Goal: Task Accomplishment & Management: Manage account settings

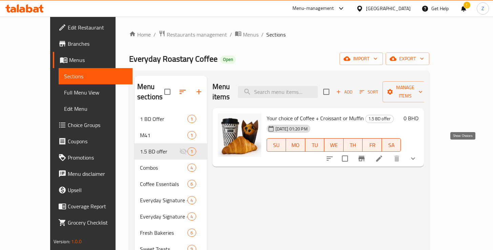
click at [417, 154] on icon "show more" at bounding box center [413, 158] width 8 height 8
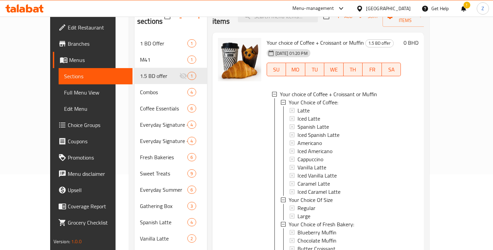
scroll to position [115, 0]
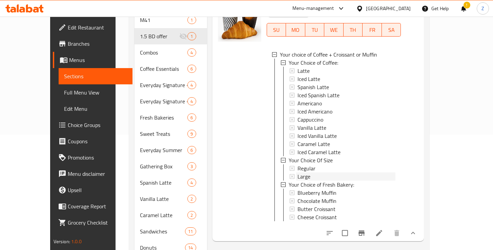
click at [290, 174] on icon at bounding box center [292, 176] width 5 height 5
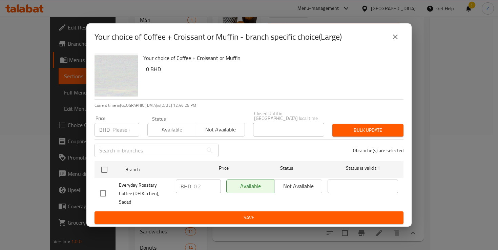
click at [392, 41] on icon "close" at bounding box center [395, 37] width 8 height 8
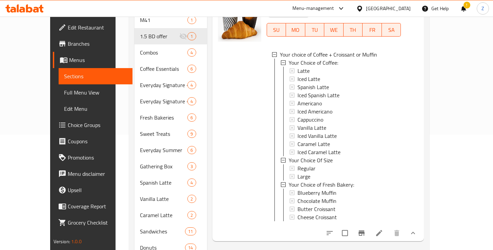
click at [290, 174] on icon at bounding box center [292, 176] width 5 height 5
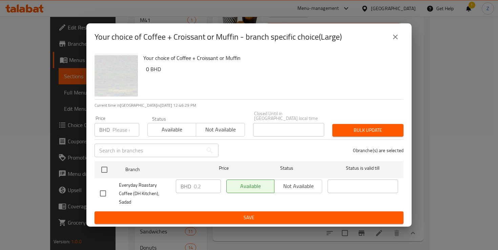
click at [394, 41] on icon "close" at bounding box center [395, 37] width 8 height 8
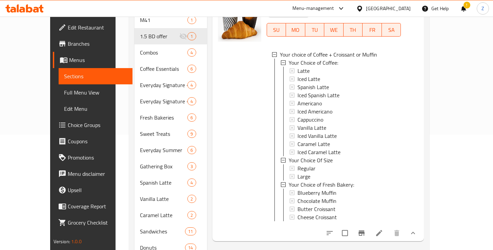
click at [290, 174] on icon at bounding box center [292, 176] width 5 height 5
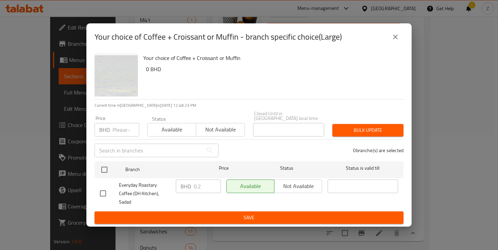
click at [298, 187] on div "Available Not available" at bounding box center [274, 186] width 96 height 14
click at [291, 189] on div "Available Not available" at bounding box center [274, 186] width 96 height 14
click at [394, 39] on icon "close" at bounding box center [395, 37] width 5 height 5
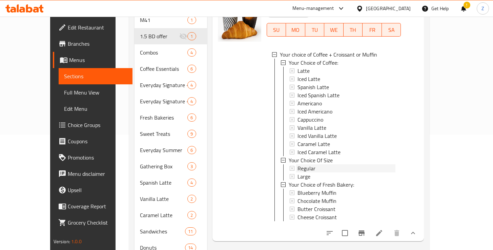
click at [290, 166] on icon at bounding box center [292, 168] width 5 height 5
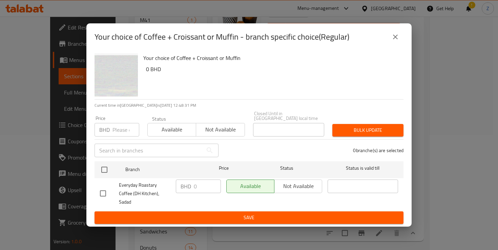
click at [396, 39] on icon "close" at bounding box center [395, 37] width 5 height 5
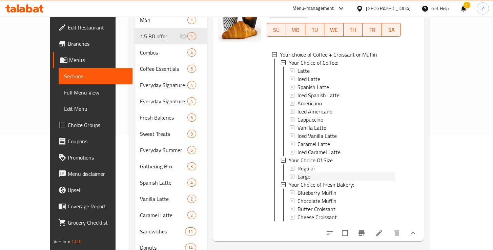
click at [298, 172] on div "Large" at bounding box center [346, 176] width 98 height 8
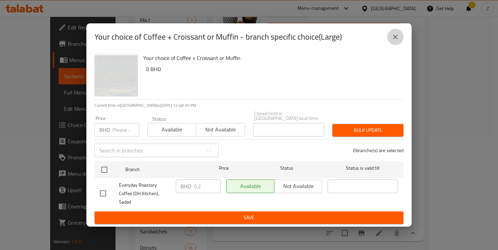
click at [394, 41] on icon "close" at bounding box center [395, 37] width 8 height 8
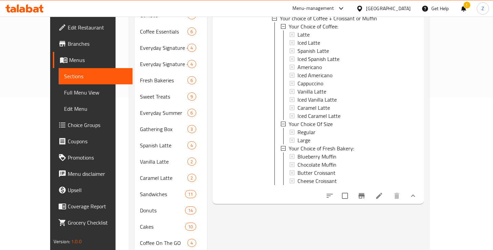
scroll to position [118, 0]
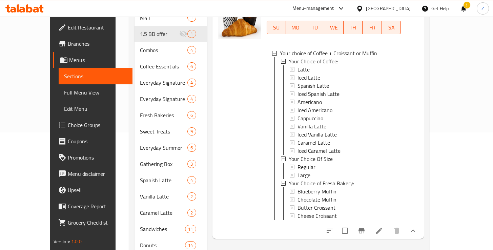
click at [237, 141] on div at bounding box center [239, 114] width 49 height 243
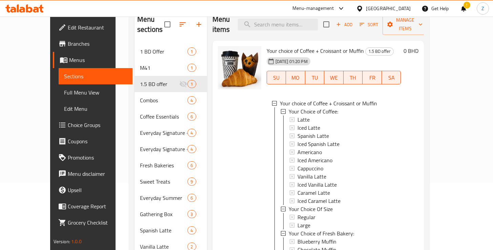
scroll to position [10, 0]
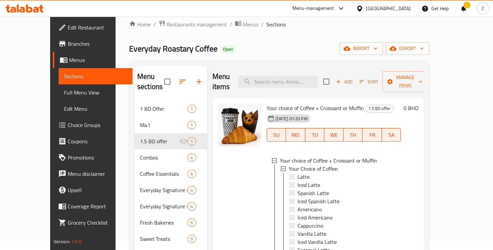
click at [327, 112] on div "13-10-2025 01:20 PM SU MO TU WE TH FR SA" at bounding box center [334, 130] width 140 height 37
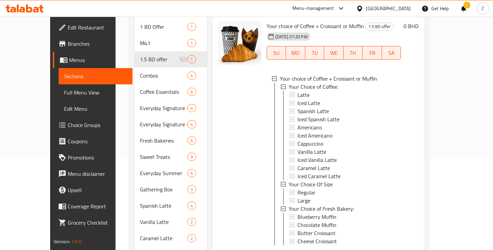
scroll to position [126, 0]
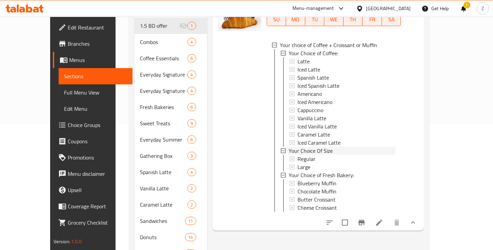
click at [281, 148] on icon at bounding box center [283, 150] width 5 height 5
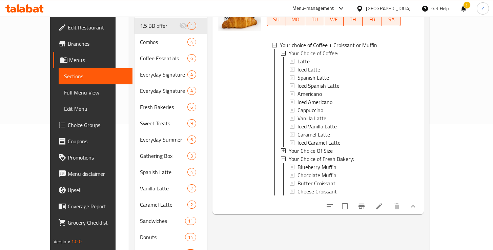
click at [281, 148] on icon at bounding box center [283, 150] width 5 height 5
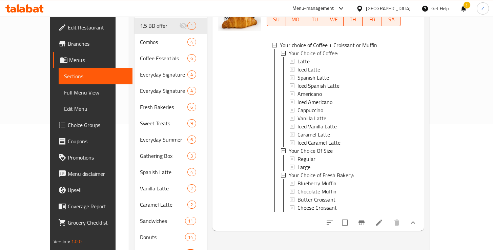
click at [236, 147] on div at bounding box center [239, 106] width 49 height 243
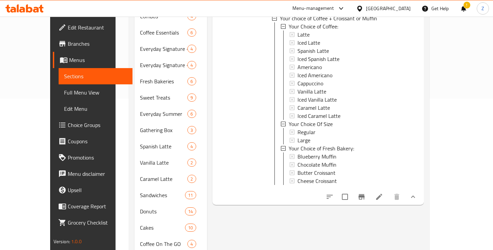
scroll to position [154, 0]
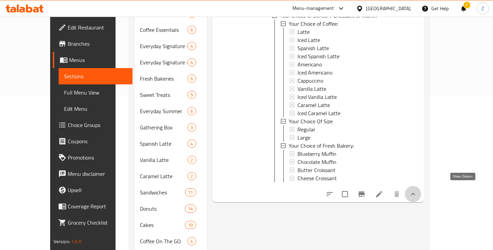
click at [417, 191] on icon "show more" at bounding box center [413, 194] width 8 height 8
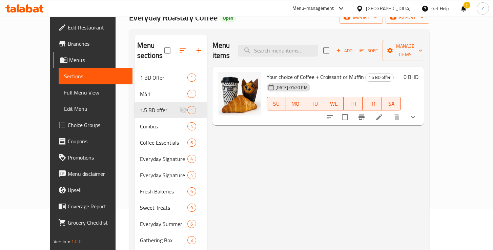
scroll to position [14, 0]
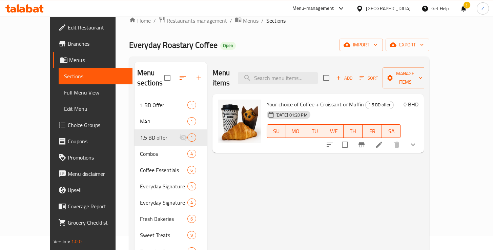
click at [421, 137] on button "show more" at bounding box center [413, 144] width 16 height 16
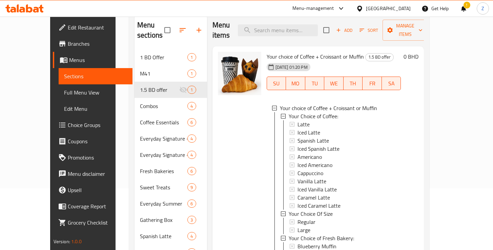
scroll to position [50, 0]
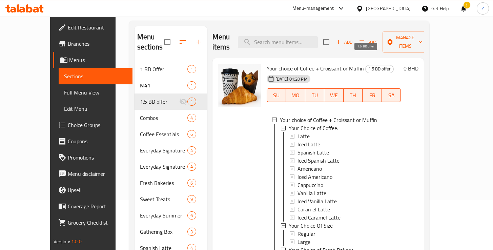
click at [365, 65] on span "1.5 BD offer" at bounding box center [379, 69] width 28 height 8
click at [319, 63] on span "Your choice of Coffee + Croissant or Muffin" at bounding box center [315, 68] width 97 height 10
click at [279, 63] on span "Your choice of Coffee + Croissant or Muffin" at bounding box center [315, 68] width 97 height 10
click at [276, 63] on span "Your choice of Coffee + Croissant or Muffin" at bounding box center [315, 68] width 97 height 10
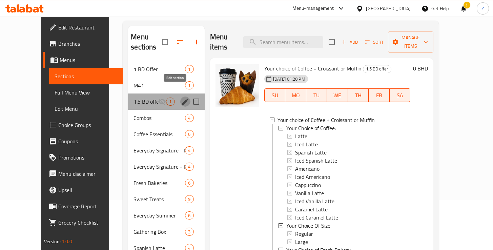
click at [181, 98] on icon "edit" at bounding box center [185, 102] width 8 height 8
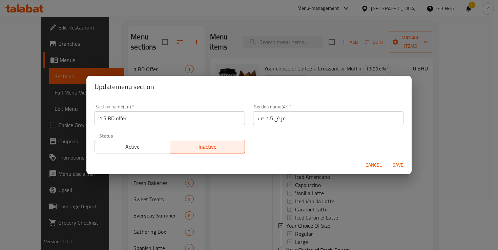
click at [447, 174] on div "Update menu section Section name(En)   * 1.5 BD offer Section name(En) * Sectio…" at bounding box center [249, 125] width 498 height 250
click at [367, 166] on span "Cancel" at bounding box center [373, 165] width 16 height 8
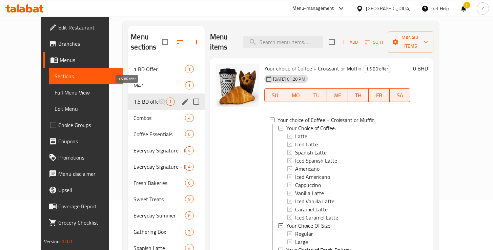
click at [133, 98] on span "1.5 BD offer" at bounding box center [145, 102] width 24 height 8
click at [181, 98] on icon "edit" at bounding box center [185, 102] width 8 height 8
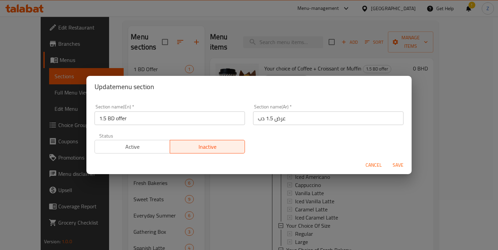
click at [145, 146] on span "Active" at bounding box center [133, 147] width 70 height 10
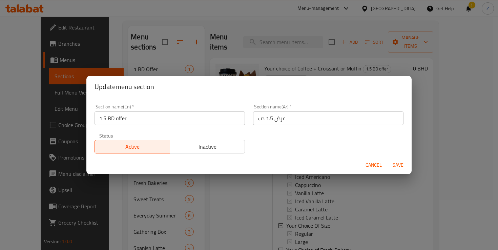
click at [400, 166] on span "Save" at bounding box center [398, 165] width 16 height 8
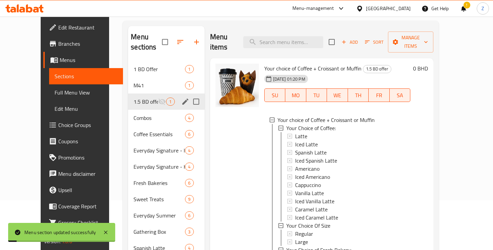
click at [236, 185] on div at bounding box center [237, 182] width 49 height 243
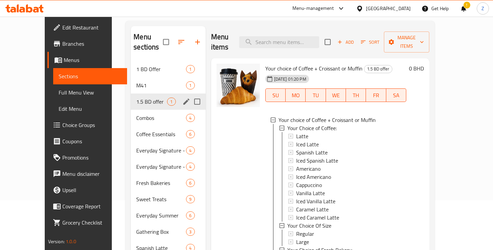
scroll to position [181, 0]
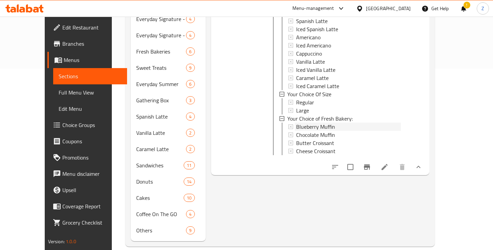
click at [288, 124] on icon at bounding box center [290, 126] width 5 height 5
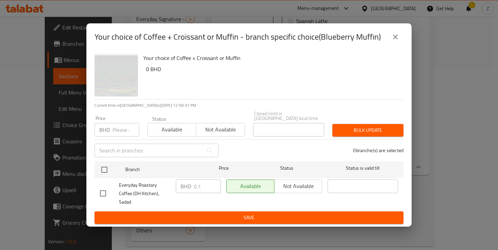
drag, startPoint x: 192, startPoint y: 187, endPoint x: 197, endPoint y: 189, distance: 5.0
click at [193, 187] on div "BHD 0.1 ​" at bounding box center [198, 186] width 45 height 14
click at [104, 192] on input "checkbox" at bounding box center [103, 193] width 14 height 14
checkbox input "true"
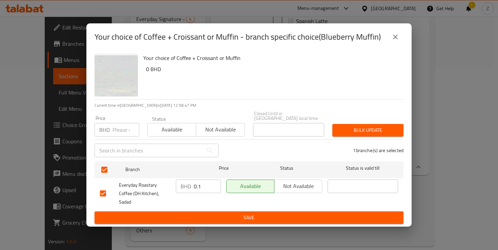
click at [201, 189] on input "0.1" at bounding box center [207, 186] width 27 height 14
click at [204, 186] on input "0.1" at bounding box center [207, 186] width 27 height 14
type input "0"
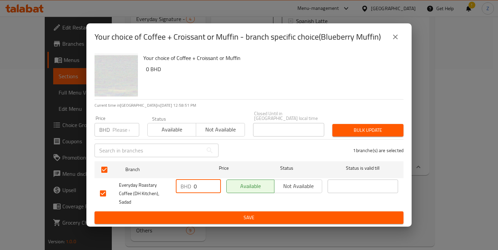
click at [260, 213] on span "Save" at bounding box center [249, 217] width 298 height 8
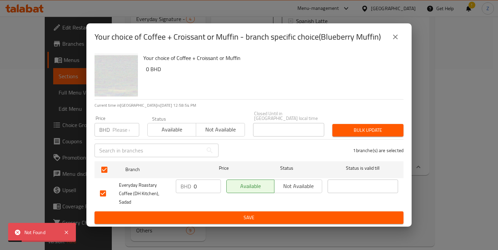
click at [399, 43] on button "close" at bounding box center [395, 37] width 16 height 16
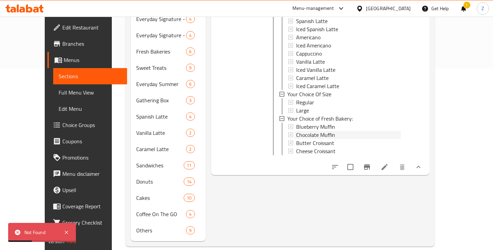
click at [306, 131] on span "Chocolate Muffin" at bounding box center [315, 135] width 39 height 8
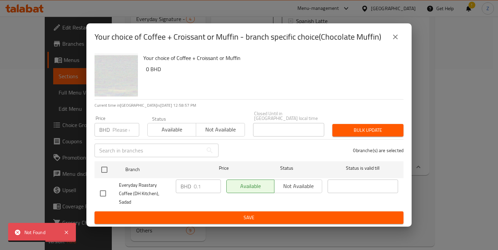
click at [102, 190] on input "checkbox" at bounding box center [103, 193] width 14 height 14
checkbox input "true"
click at [201, 188] on input "0.1" at bounding box center [207, 186] width 27 height 14
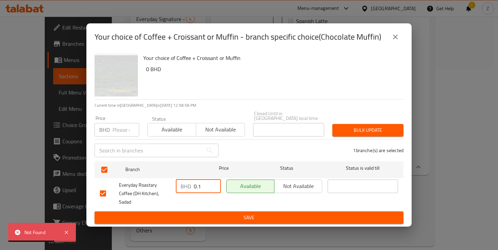
click at [201, 188] on input "0.1" at bounding box center [207, 186] width 27 height 14
type input "0"
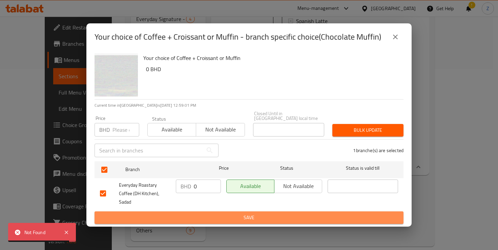
click at [259, 214] on span "Save" at bounding box center [249, 217] width 298 height 8
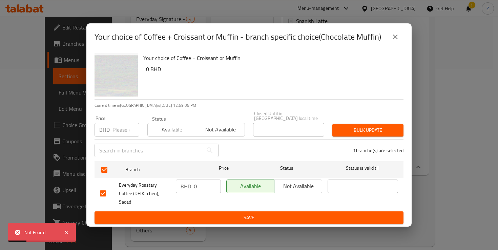
click at [240, 213] on span "Save" at bounding box center [249, 217] width 298 height 8
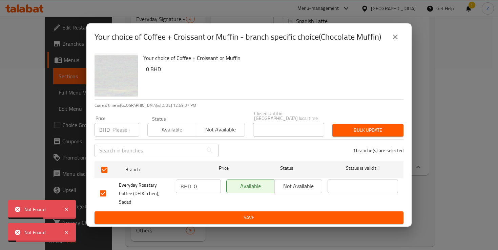
click at [395, 41] on icon "close" at bounding box center [395, 37] width 8 height 8
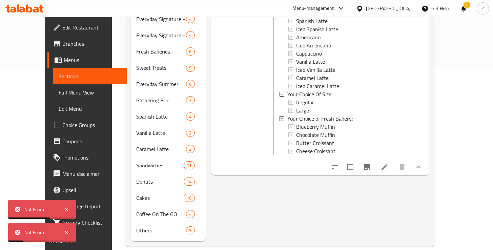
click at [300, 131] on span "Chocolate Muffin" at bounding box center [315, 135] width 39 height 8
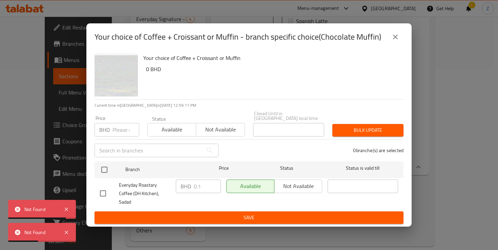
click at [393, 39] on icon "close" at bounding box center [395, 37] width 5 height 5
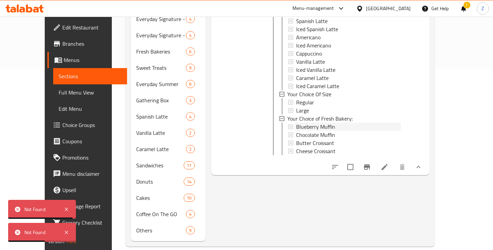
click at [309, 123] on span "Blueberry Muffin" at bounding box center [315, 127] width 39 height 8
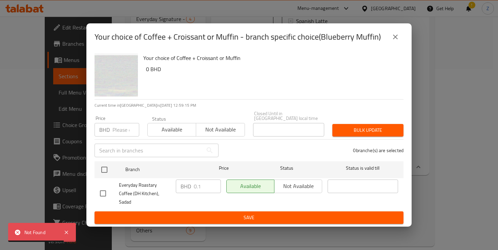
click at [394, 45] on button "close" at bounding box center [395, 37] width 16 height 16
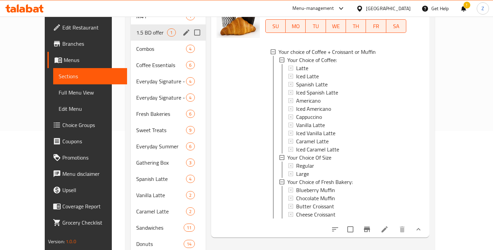
scroll to position [66, 0]
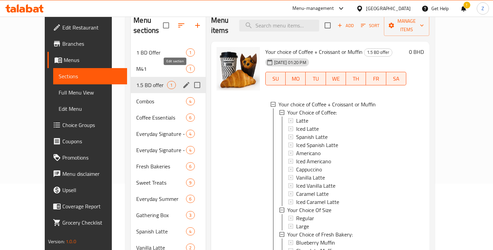
click at [183, 82] on icon "edit" at bounding box center [186, 85] width 6 height 6
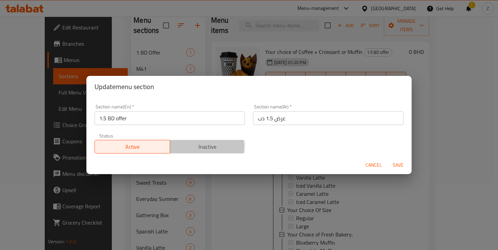
click at [198, 147] on span "Inactive" at bounding box center [208, 147] width 70 height 10
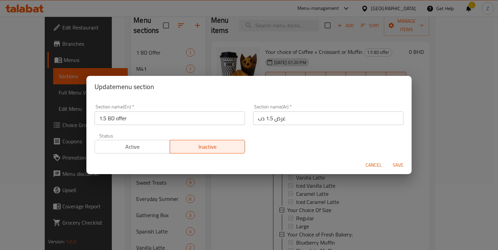
click at [397, 165] on span "Save" at bounding box center [398, 165] width 16 height 8
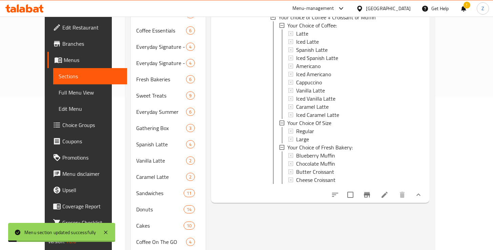
scroll to position [181, 0]
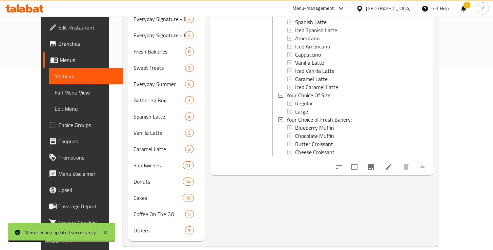
click at [287, 125] on icon at bounding box center [289, 127] width 5 height 5
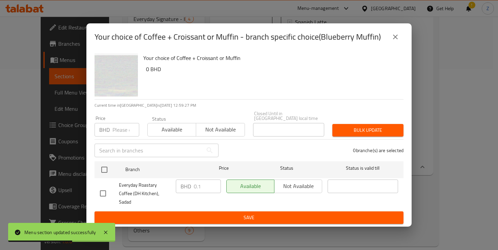
click at [104, 190] on input "checkbox" at bounding box center [103, 193] width 14 height 14
checkbox input "true"
click at [214, 192] on input "-0.9" at bounding box center [207, 186] width 27 height 14
click at [214, 187] on input "0.1" at bounding box center [207, 186] width 27 height 14
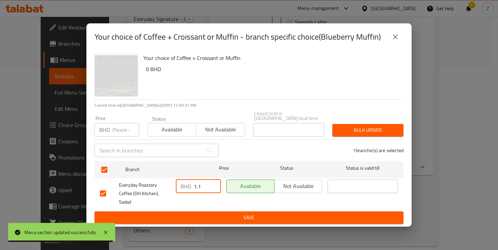
click at [214, 187] on input "1.1" at bounding box center [207, 186] width 27 height 14
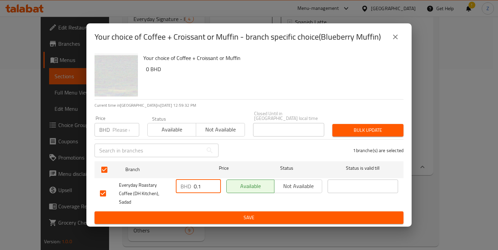
click at [214, 189] on input "0.1" at bounding box center [207, 186] width 27 height 14
click at [205, 188] on input "0.1" at bounding box center [207, 186] width 27 height 14
type input "0"
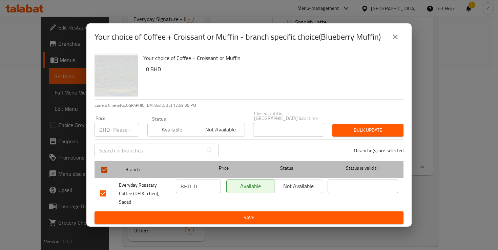
click at [244, 161] on div "Price" at bounding box center [223, 170] width 50 height 20
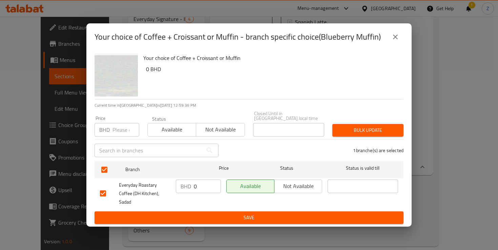
click at [239, 213] on span "Save" at bounding box center [249, 217] width 298 height 8
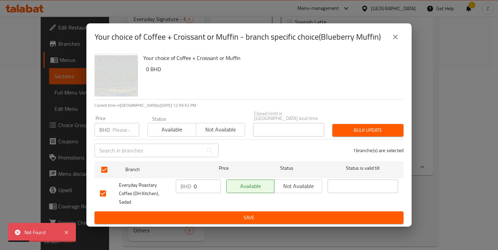
click at [212, 108] on p "Current time in Bahrain is 14 Oct 2025 12:59:52 PM" at bounding box center [248, 105] width 309 height 6
click at [250, 213] on span "Save" at bounding box center [249, 217] width 298 height 8
click at [217, 116] on div "Status Available Not available" at bounding box center [196, 126] width 106 height 28
click at [398, 41] on icon "close" at bounding box center [395, 37] width 8 height 8
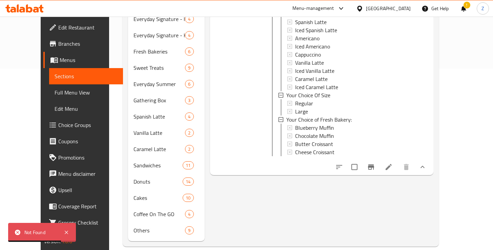
click at [295, 124] on span "Blueberry Muffin" at bounding box center [314, 128] width 39 height 8
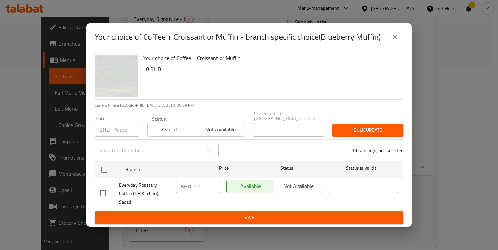
click at [124, 132] on input "number" at bounding box center [125, 130] width 27 height 14
type input "0"
click at [243, 213] on span "Save" at bounding box center [249, 217] width 298 height 8
click at [246, 213] on span "Save" at bounding box center [249, 217] width 298 height 8
click at [101, 190] on input "checkbox" at bounding box center [103, 193] width 14 height 14
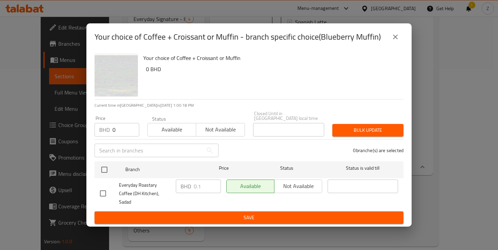
checkbox input "true"
click at [242, 213] on span "Save" at bounding box center [249, 217] width 298 height 8
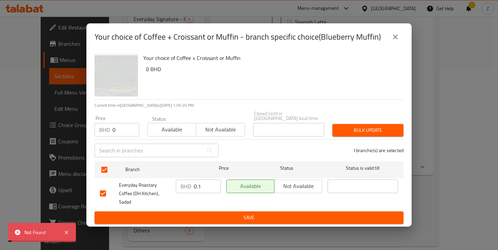
click at [202, 191] on input "0.1" at bounding box center [207, 186] width 27 height 14
click at [213, 191] on input "-0.9" at bounding box center [207, 186] width 27 height 14
click at [213, 190] on input "-1.9" at bounding box center [207, 186] width 27 height 14
click at [213, 190] on input "-2.9" at bounding box center [207, 186] width 27 height 14
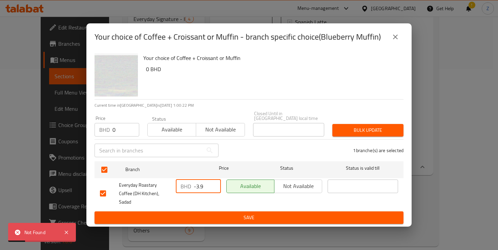
click at [213, 190] on input "-3.9" at bounding box center [207, 186] width 27 height 14
click at [213, 190] on input "-4.9" at bounding box center [207, 186] width 27 height 14
click at [213, 190] on input "-5.9" at bounding box center [207, 186] width 27 height 14
click at [204, 189] on input "-5.9" at bounding box center [207, 186] width 27 height 14
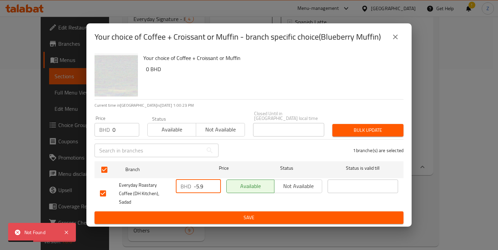
click at [204, 189] on input "-5.9" at bounding box center [207, 186] width 27 height 14
type input "0"
click at [239, 213] on span "Save" at bounding box center [249, 217] width 298 height 8
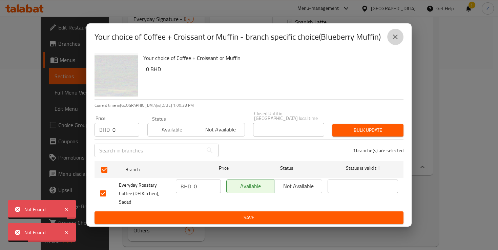
click at [391, 41] on icon "close" at bounding box center [395, 37] width 8 height 8
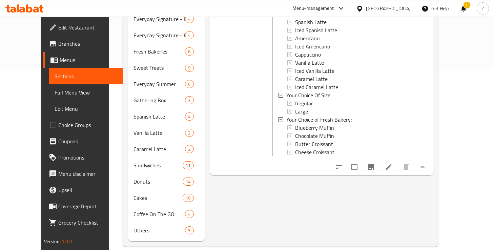
click at [246, 224] on div "Menu items Add Sort Manage items Your choice of Coffee + Croissant or Muffin 1.…" at bounding box center [319, 68] width 229 height 346
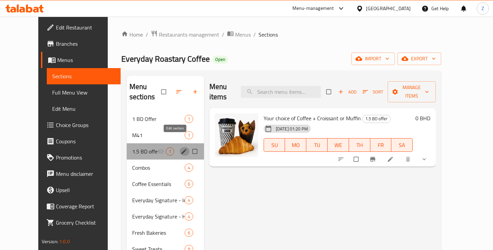
click at [179, 147] on button "edit" at bounding box center [184, 151] width 10 height 9
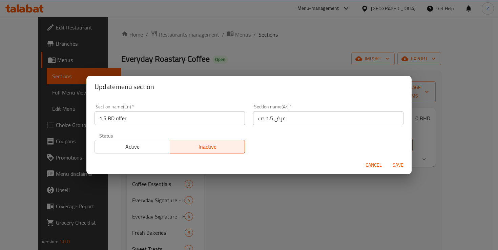
click at [366, 195] on div "Update menu section Section name(En)   * 1.5 BD offer Section name(En) * Sectio…" at bounding box center [249, 125] width 498 height 250
click at [372, 167] on span "Cancel" at bounding box center [373, 165] width 16 height 8
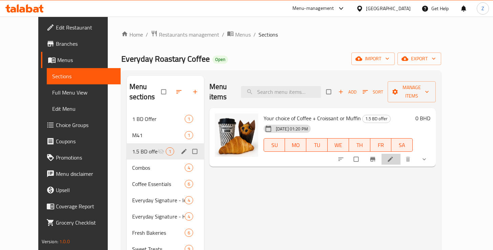
click at [400, 154] on li at bounding box center [390, 159] width 19 height 11
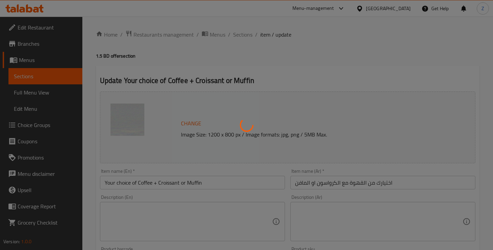
type input "اختيارك من القهوة"
type input "1"
type input "إختيارك من الحجم"
type input "1"
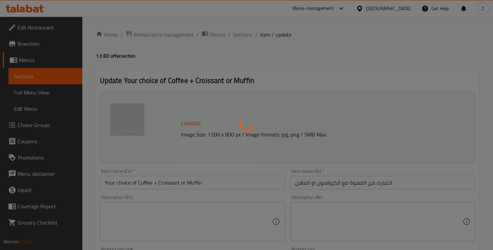
type input "1"
type input "اختيارك للمخبوزات الطازجة:"
type input "1"
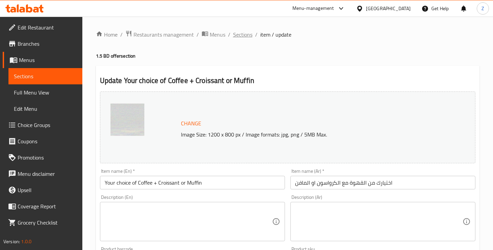
click at [240, 32] on span "Sections" at bounding box center [242, 34] width 19 height 8
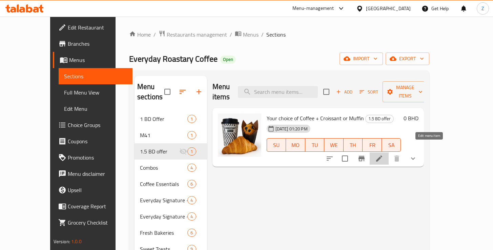
click at [382, 155] on icon at bounding box center [379, 158] width 6 height 6
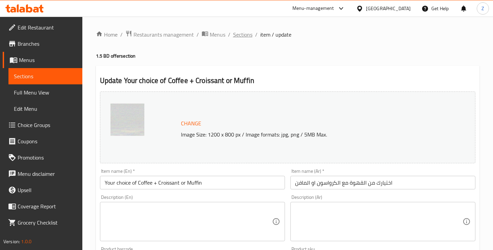
click at [239, 36] on span "Sections" at bounding box center [242, 34] width 19 height 8
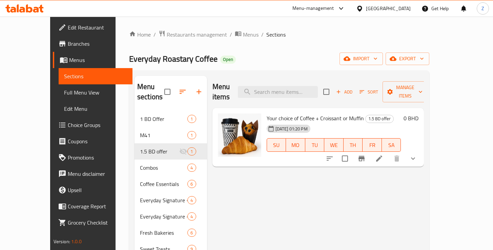
click at [421, 150] on button "show more" at bounding box center [413, 158] width 16 height 16
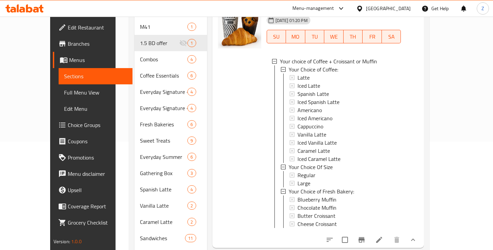
scroll to position [134, 0]
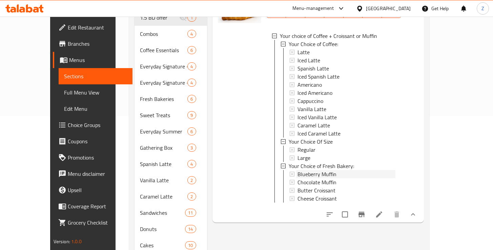
click at [290, 172] on icon at bounding box center [292, 174] width 5 height 5
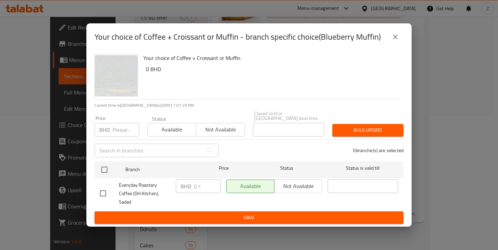
click at [104, 189] on input "checkbox" at bounding box center [103, 193] width 14 height 14
checkbox input "true"
click at [204, 189] on input "0.1" at bounding box center [207, 186] width 27 height 14
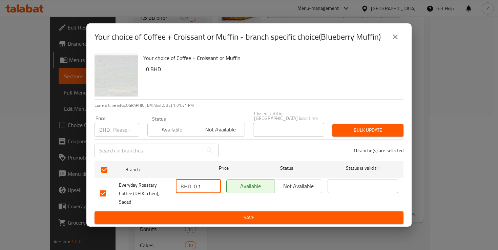
click at [204, 189] on input "0.1" at bounding box center [207, 186] width 27 height 14
click at [273, 216] on button "Save" at bounding box center [248, 217] width 309 height 13
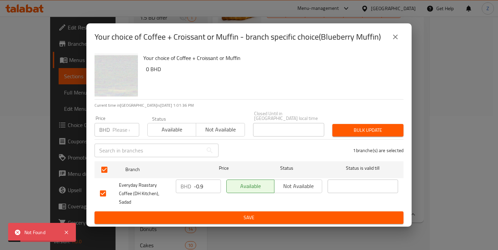
click at [214, 192] on input "-0.9" at bounding box center [207, 186] width 27 height 14
click at [214, 191] on input "-1.9" at bounding box center [207, 186] width 27 height 14
click at [214, 191] on input "-2.9" at bounding box center [207, 186] width 27 height 14
click at [214, 191] on input "-3.9" at bounding box center [207, 186] width 27 height 14
click at [214, 191] on input "-4.9" at bounding box center [207, 186] width 27 height 14
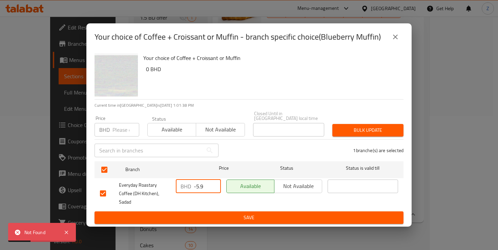
click at [214, 191] on input "-5.9" at bounding box center [207, 186] width 27 height 14
click at [214, 191] on input "-6.9" at bounding box center [207, 186] width 27 height 14
click at [214, 191] on input "-7.9" at bounding box center [207, 186] width 27 height 14
click at [214, 191] on input "-8.9" at bounding box center [207, 186] width 27 height 14
click at [214, 191] on input "-9.9" at bounding box center [207, 186] width 27 height 14
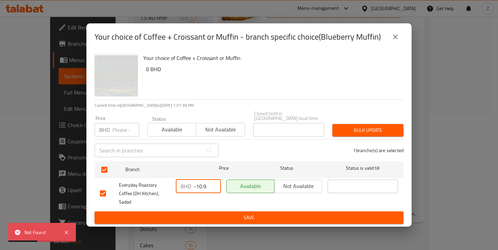
click at [214, 191] on input "-10.9" at bounding box center [207, 186] width 27 height 14
click at [214, 191] on input "-11.9" at bounding box center [207, 186] width 27 height 14
click at [214, 191] on input "-12.9" at bounding box center [207, 186] width 27 height 14
click at [214, 191] on input "-13.9" at bounding box center [207, 186] width 27 height 14
click at [213, 185] on input "-12.9" at bounding box center [207, 186] width 27 height 14
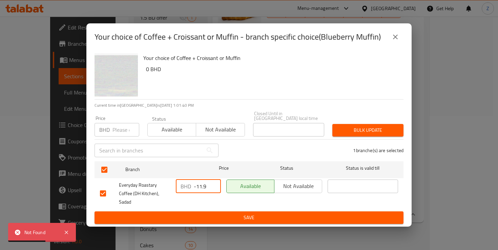
click at [213, 185] on input "-11.9" at bounding box center [207, 186] width 27 height 14
click at [213, 185] on input "-10.9" at bounding box center [207, 186] width 27 height 14
click at [213, 185] on input "-9.9" at bounding box center [207, 186] width 27 height 14
click at [213, 185] on input "-8.9" at bounding box center [207, 186] width 27 height 14
click at [213, 185] on input "-7.9" at bounding box center [207, 186] width 27 height 14
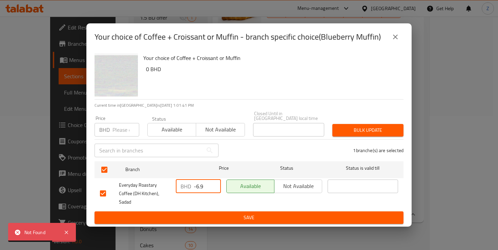
click at [213, 185] on input "-6.9" at bounding box center [207, 186] width 27 height 14
click at [213, 185] on input "-5.9" at bounding box center [207, 186] width 27 height 14
click at [213, 185] on input "-4.9" at bounding box center [207, 186] width 27 height 14
click at [213, 185] on input "-3.9" at bounding box center [207, 186] width 27 height 14
click at [213, 185] on input "-2.9" at bounding box center [207, 186] width 27 height 14
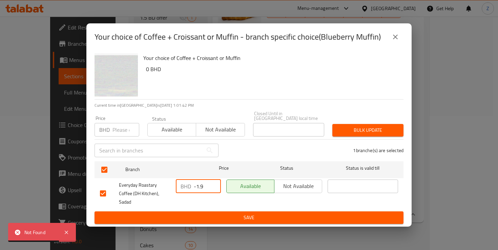
click at [213, 185] on input "-1.9" at bounding box center [207, 186] width 27 height 14
click at [213, 185] on input "-0.9" at bounding box center [207, 186] width 27 height 14
click at [213, 185] on input "0.1" at bounding box center [207, 186] width 27 height 14
click at [213, 185] on input "1.1" at bounding box center [207, 186] width 27 height 14
click at [213, 185] on input "2.1" at bounding box center [207, 186] width 27 height 14
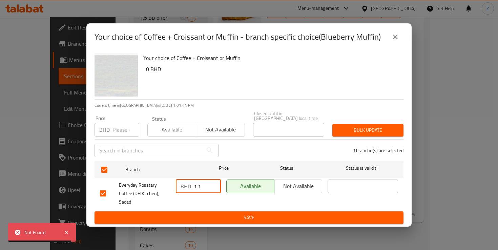
click at [213, 189] on input "1.1" at bounding box center [207, 186] width 27 height 14
click at [213, 189] on input "0.1" at bounding box center [207, 186] width 27 height 14
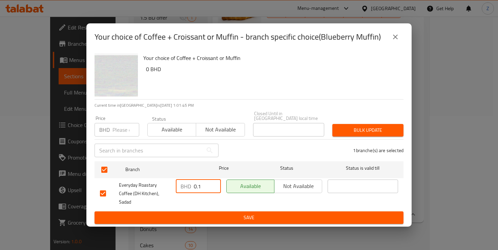
click at [201, 189] on input "0.1" at bounding box center [207, 186] width 27 height 14
type input "0"
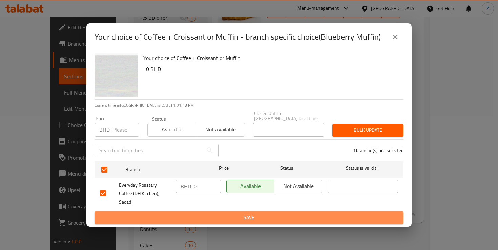
click at [251, 213] on span "Save" at bounding box center [249, 217] width 298 height 8
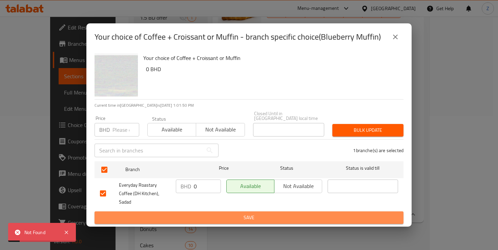
click at [247, 213] on span "Save" at bounding box center [249, 217] width 298 height 8
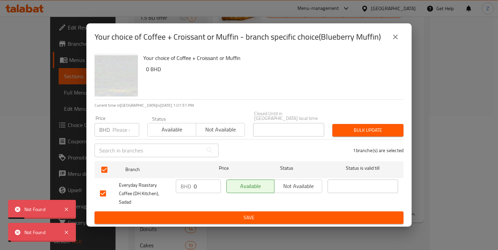
click at [247, 213] on span "Save" at bounding box center [249, 217] width 298 height 8
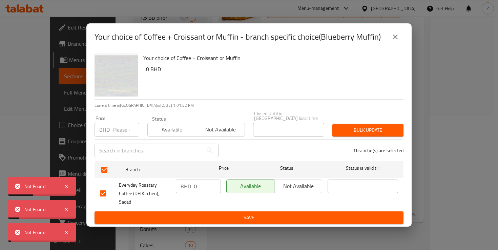
click at [247, 213] on span "Save" at bounding box center [249, 217] width 298 height 8
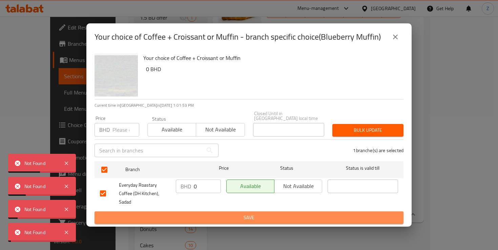
click at [247, 213] on span "Save" at bounding box center [249, 217] width 298 height 8
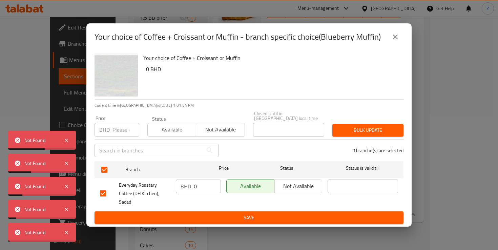
click at [247, 213] on span "Save" at bounding box center [249, 217] width 298 height 8
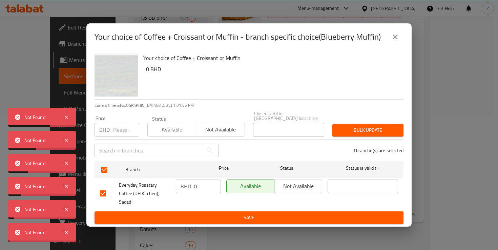
click at [247, 213] on span "Save" at bounding box center [249, 217] width 298 height 8
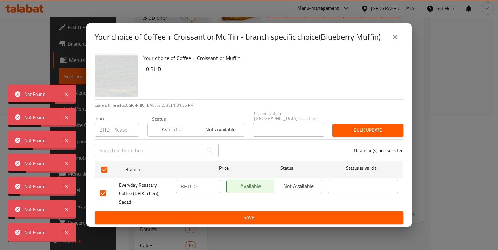
click at [247, 213] on span "Save" at bounding box center [249, 217] width 298 height 8
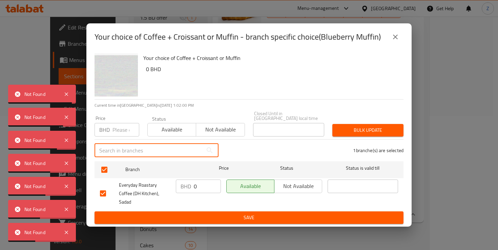
click at [160, 152] on input "text" at bounding box center [148, 151] width 108 height 14
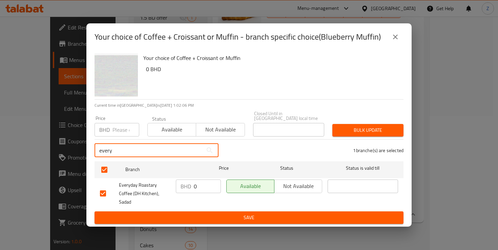
type input "every"
click at [209, 153] on icon at bounding box center [210, 150] width 6 height 6
click at [347, 136] on button "Bulk update" at bounding box center [367, 130] width 71 height 13
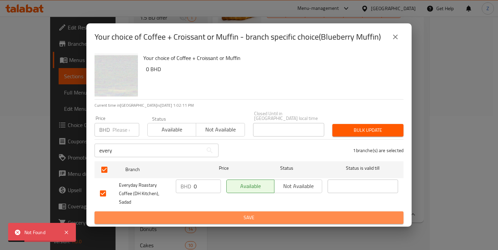
click at [257, 213] on span "Save" at bounding box center [249, 217] width 298 height 8
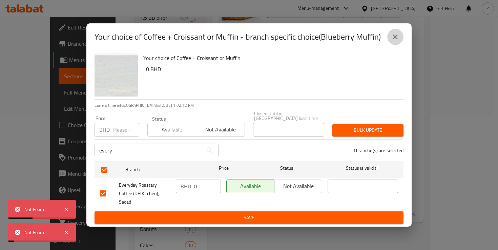
click at [396, 41] on icon "close" at bounding box center [395, 37] width 8 height 8
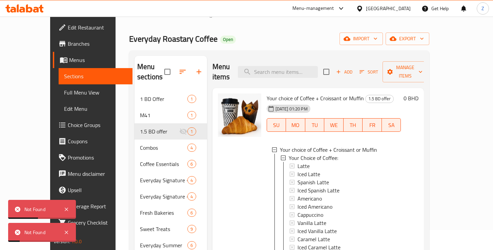
scroll to position [0, 0]
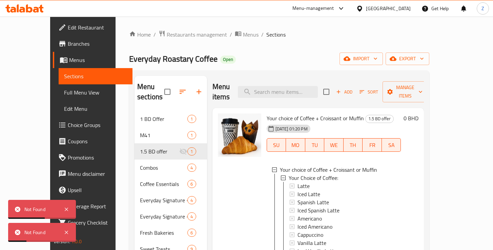
click at [250, 198] on div at bounding box center [239, 232] width 49 height 243
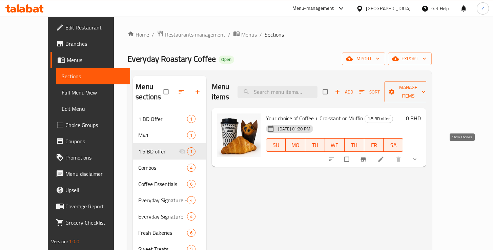
click at [418, 156] on icon "show more" at bounding box center [414, 159] width 7 height 7
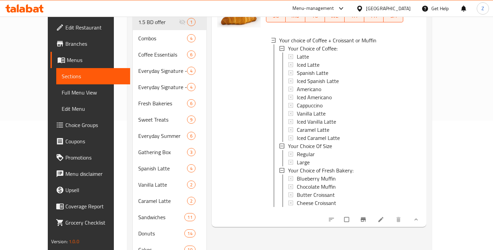
scroll to position [172, 0]
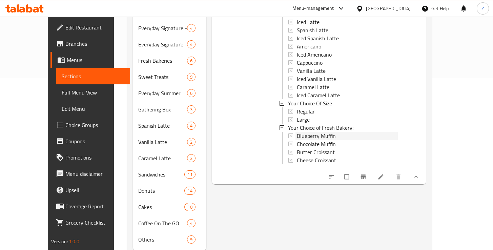
click at [297, 132] on span "Blueberry Muffin" at bounding box center [316, 136] width 39 height 8
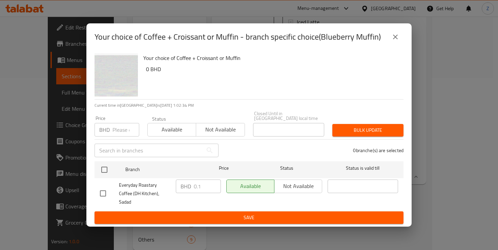
click at [103, 191] on input "checkbox" at bounding box center [103, 193] width 14 height 14
checkbox input "true"
click at [199, 189] on input "0.1" at bounding box center [207, 186] width 27 height 14
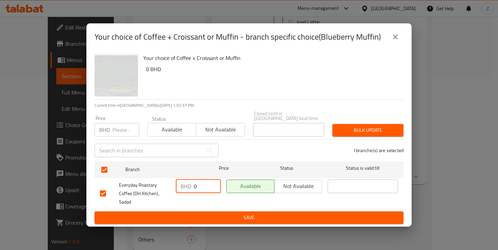
type input "0"
click at [278, 152] on div "1 branche(s) are selected" at bounding box center [314, 150] width 185 height 24
click at [257, 213] on span "Save" at bounding box center [249, 217] width 298 height 8
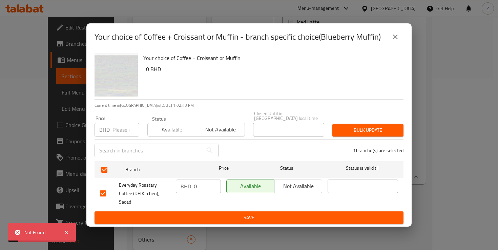
click at [245, 213] on span "Save" at bounding box center [249, 217] width 298 height 8
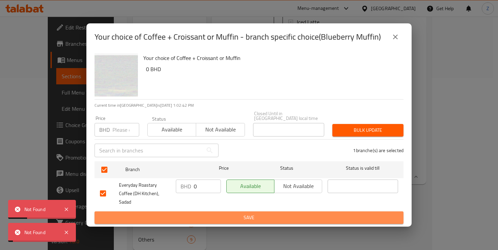
click at [243, 213] on span "Save" at bounding box center [249, 217] width 298 height 8
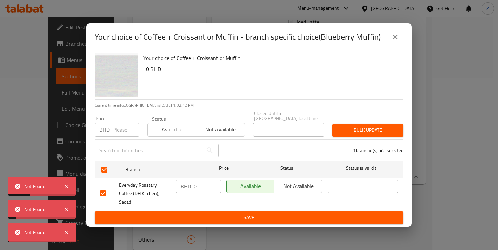
click at [243, 213] on span "Save" at bounding box center [249, 217] width 298 height 8
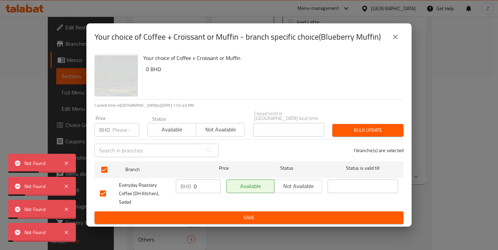
click at [396, 41] on icon "close" at bounding box center [395, 37] width 8 height 8
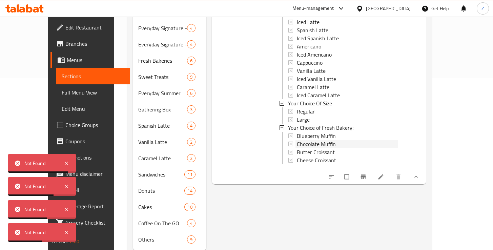
click at [297, 140] on span "Chocolate Muffin" at bounding box center [316, 144] width 39 height 8
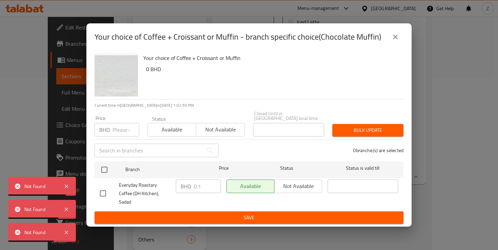
click at [102, 192] on input "checkbox" at bounding box center [103, 193] width 14 height 14
checkbox input "true"
click at [204, 188] on input "0.1" at bounding box center [207, 186] width 27 height 14
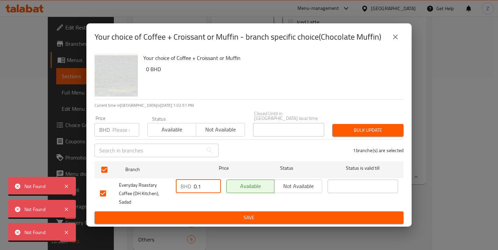
click at [204, 188] on input "0.1" at bounding box center [207, 186] width 27 height 14
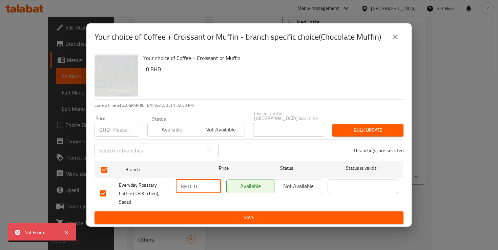
type input "0"
click at [230, 213] on span "Save" at bounding box center [249, 217] width 298 height 8
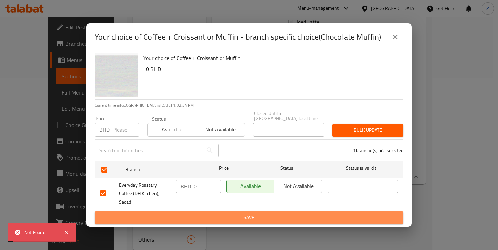
click at [232, 213] on span "Save" at bounding box center [249, 217] width 298 height 8
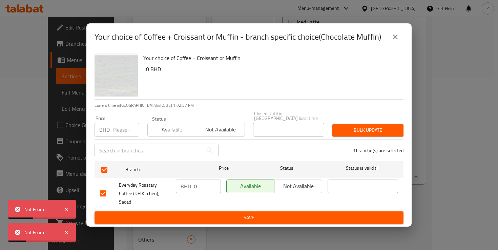
click at [179, 134] on span "Available" at bounding box center [171, 130] width 43 height 10
click at [234, 213] on span "Save" at bounding box center [249, 217] width 298 height 8
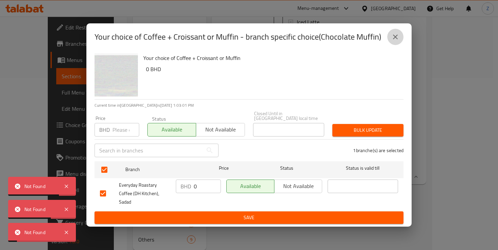
click at [394, 39] on icon "close" at bounding box center [395, 37] width 5 height 5
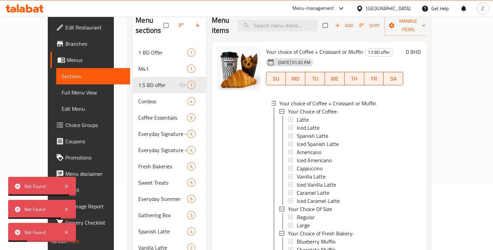
scroll to position [95, 0]
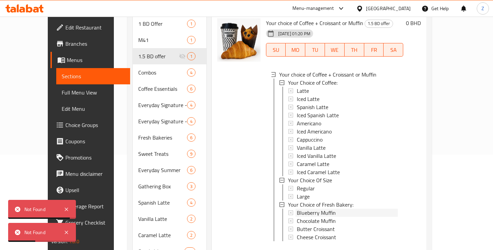
click at [315, 209] on span "Blueberry Muffin" at bounding box center [316, 213] width 39 height 8
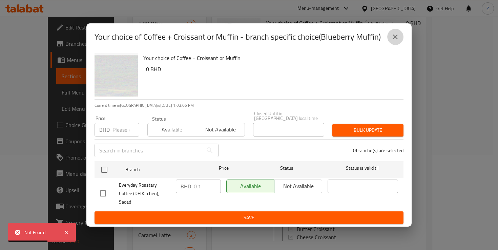
click at [395, 41] on icon "close" at bounding box center [395, 37] width 8 height 8
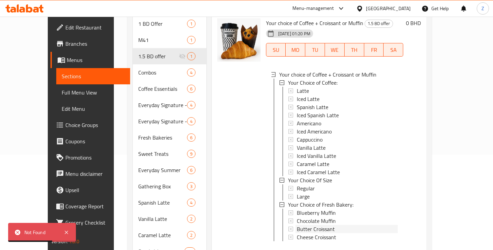
click at [302, 225] on span "Butter Croissant" at bounding box center [316, 229] width 38 height 8
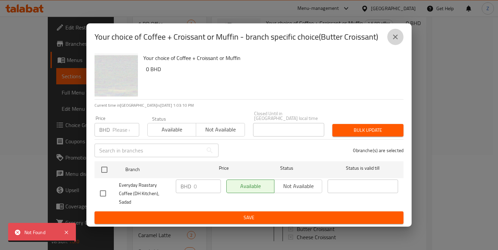
click at [395, 41] on icon "close" at bounding box center [395, 37] width 8 height 8
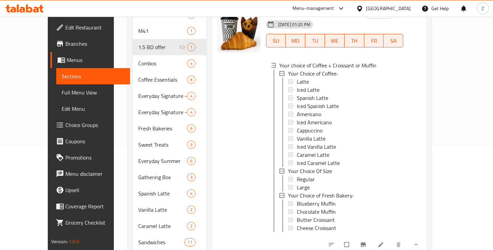
scroll to position [109, 0]
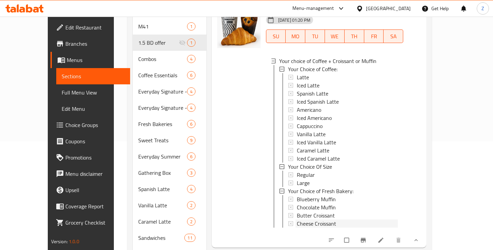
click at [304, 219] on span "Cheese Croissant" at bounding box center [316, 223] width 39 height 8
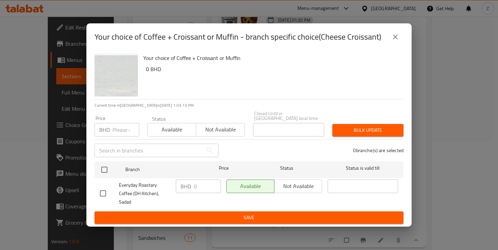
click at [395, 39] on icon "close" at bounding box center [395, 37] width 5 height 5
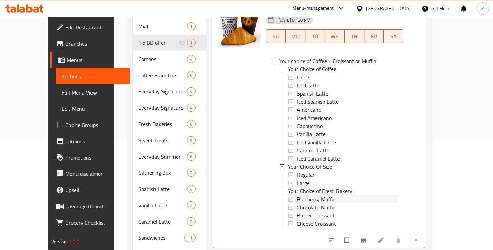
click at [305, 195] on span "Blueberry Muffin" at bounding box center [316, 199] width 39 height 8
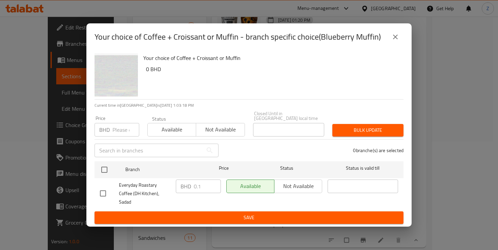
click at [105, 188] on input "checkbox" at bounding box center [103, 193] width 14 height 14
checkbox input "true"
click at [205, 188] on input "0.1" at bounding box center [207, 186] width 27 height 14
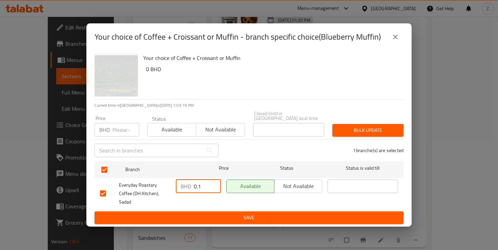
click at [205, 188] on input "0.1" at bounding box center [207, 186] width 27 height 14
type input "0"
click at [219, 214] on span "Save" at bounding box center [249, 217] width 298 height 8
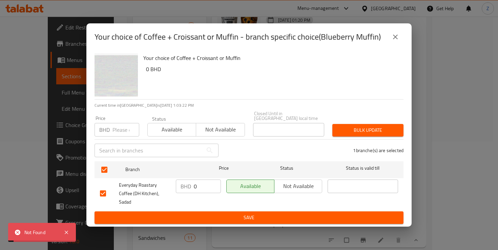
click at [255, 152] on div "1 branche(s) are selected" at bounding box center [314, 150] width 185 height 24
click at [395, 41] on icon "close" at bounding box center [395, 37] width 8 height 8
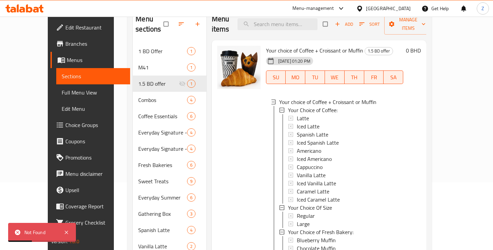
scroll to position [50, 0]
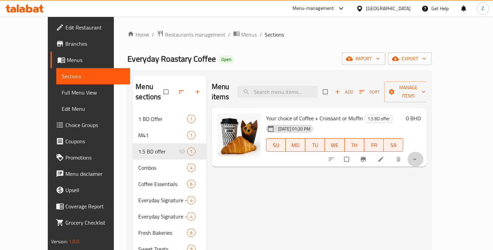
click at [419, 156] on span "show more" at bounding box center [415, 159] width 8 height 7
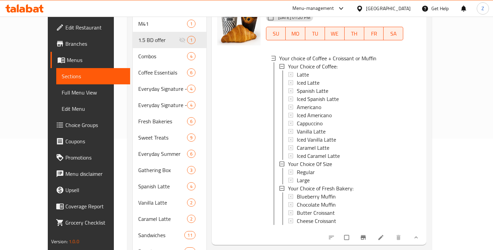
scroll to position [133, 0]
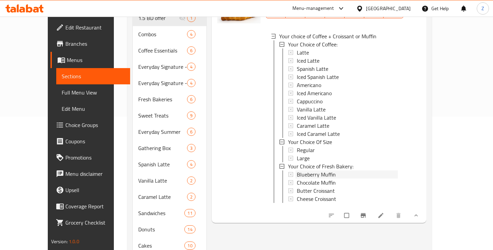
click at [288, 172] on icon at bounding box center [290, 174] width 5 height 5
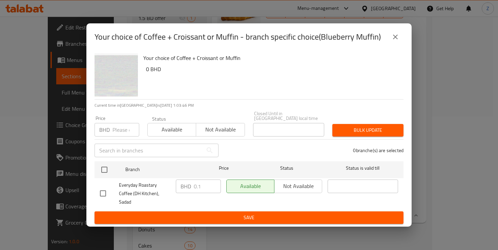
click at [101, 190] on input "checkbox" at bounding box center [103, 193] width 14 height 14
checkbox input "true"
click at [200, 187] on input "0.1" at bounding box center [207, 186] width 27 height 14
click at [199, 187] on input "0.1" at bounding box center [207, 186] width 27 height 14
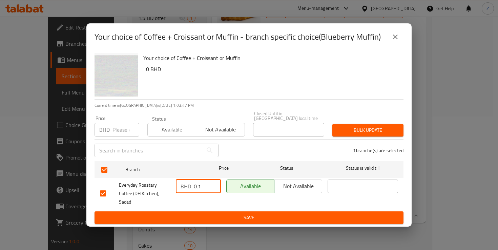
click at [199, 187] on input "0.1" at bounding box center [207, 186] width 27 height 14
type input "0"
click at [249, 213] on span "Save" at bounding box center [249, 217] width 298 height 8
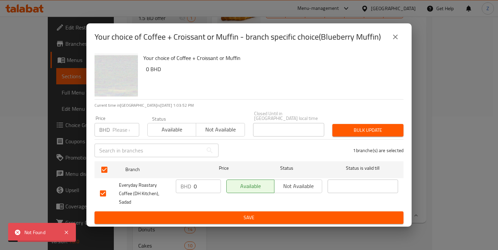
click at [394, 39] on icon "close" at bounding box center [395, 37] width 5 height 5
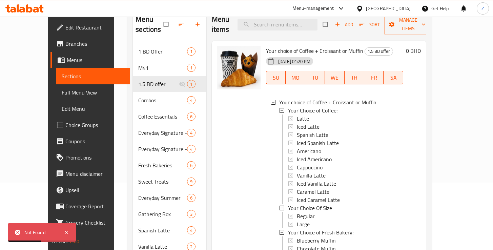
scroll to position [20, 0]
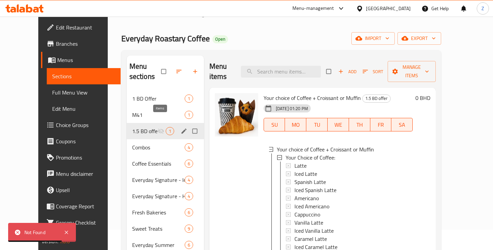
click at [166, 128] on span "1" at bounding box center [170, 131] width 8 height 6
click at [180, 128] on icon "edit" at bounding box center [183, 131] width 7 height 7
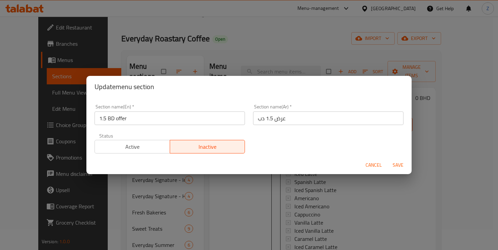
click at [376, 165] on span "Cancel" at bounding box center [373, 165] width 16 height 8
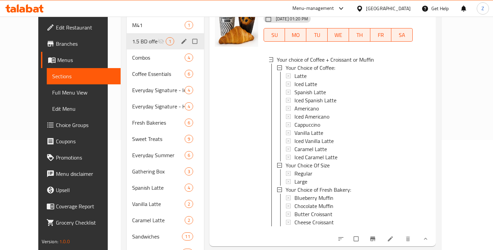
scroll to position [138, 0]
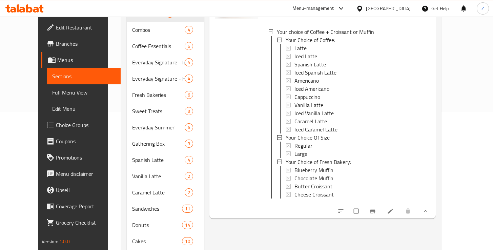
click at [304, 166] on span "Blueberry Muffin" at bounding box center [313, 170] width 39 height 8
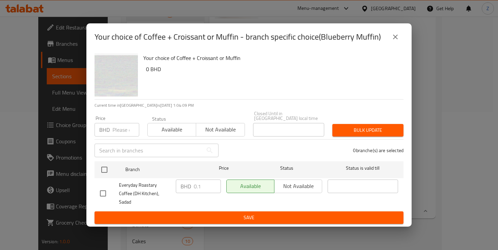
click at [106, 190] on input "checkbox" at bounding box center [103, 193] width 14 height 14
checkbox input "true"
click at [197, 189] on input "0.1" at bounding box center [207, 186] width 27 height 14
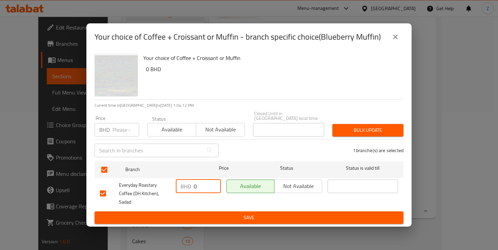
type input "0"
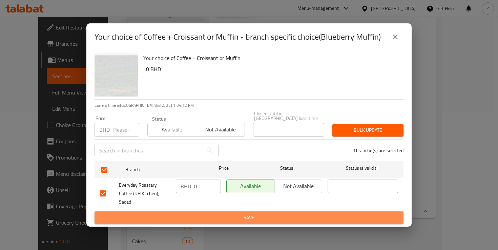
click at [261, 213] on span "Save" at bounding box center [249, 217] width 298 height 8
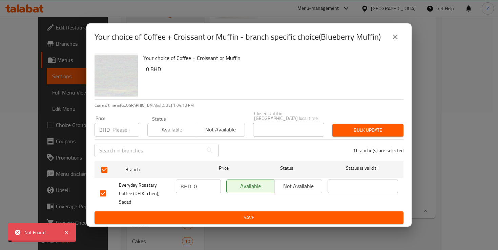
click at [261, 213] on span "Save" at bounding box center [249, 217] width 298 height 8
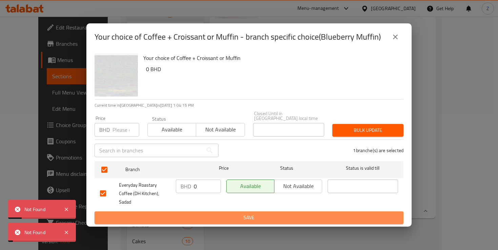
click at [261, 213] on span "Save" at bounding box center [249, 217] width 298 height 8
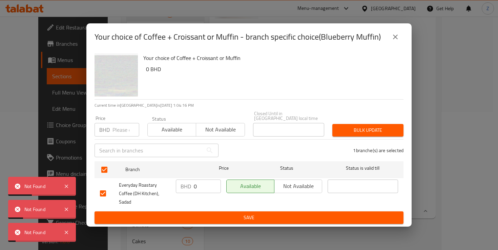
click at [261, 213] on span "Save" at bounding box center [249, 217] width 298 height 8
click at [395, 39] on icon "close" at bounding box center [395, 37] width 5 height 5
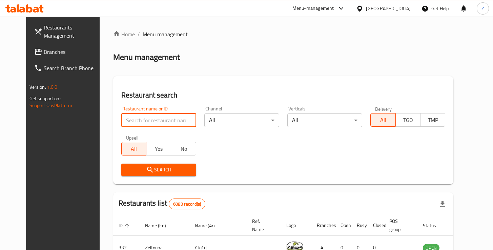
click at [155, 118] on input "search" at bounding box center [158, 120] width 75 height 14
type input "everyday"
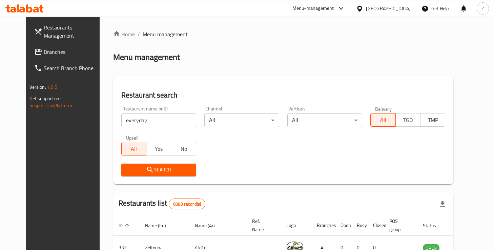
click at [168, 171] on span "Search" at bounding box center [159, 170] width 64 height 8
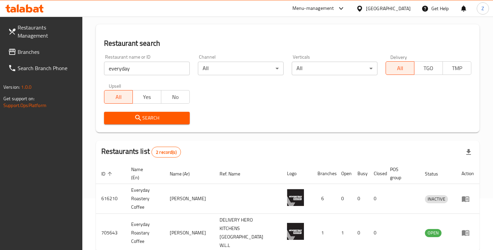
scroll to position [76, 0]
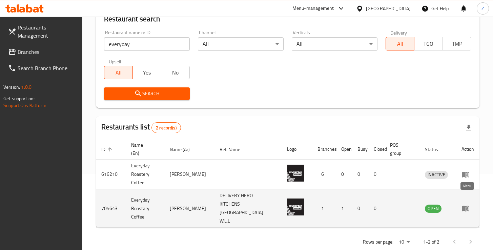
click at [464, 206] on icon "enhanced table" at bounding box center [465, 209] width 7 height 6
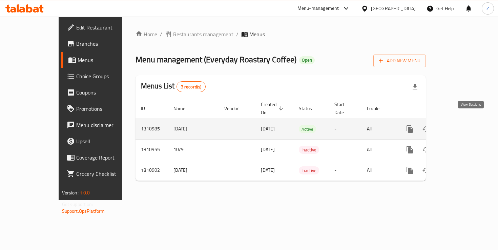
click at [463, 125] on icon "enhanced table" at bounding box center [458, 129] width 8 height 8
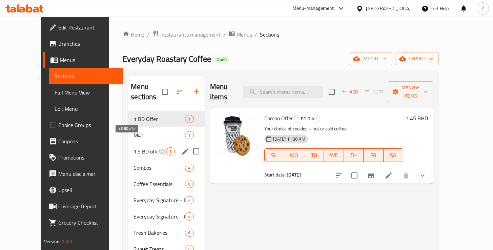
click at [133, 147] on span "1.5 BD offer" at bounding box center [145, 151] width 24 height 8
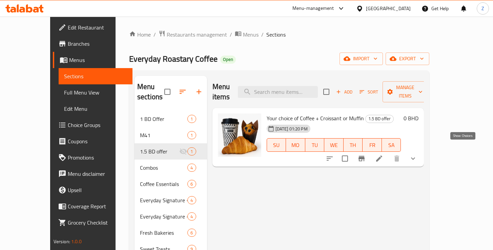
click at [417, 154] on icon "show more" at bounding box center [413, 158] width 8 height 8
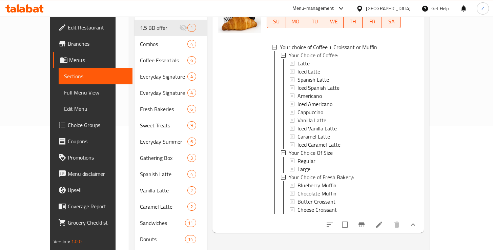
scroll to position [124, 0]
click at [290, 183] on icon at bounding box center [292, 185] width 5 height 5
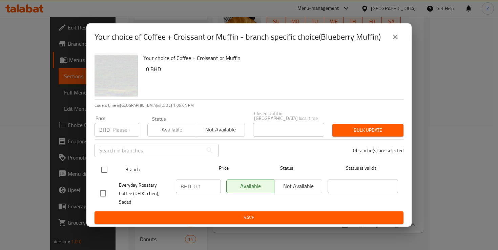
click at [103, 171] on input "checkbox" at bounding box center [104, 170] width 14 height 14
checkbox input "true"
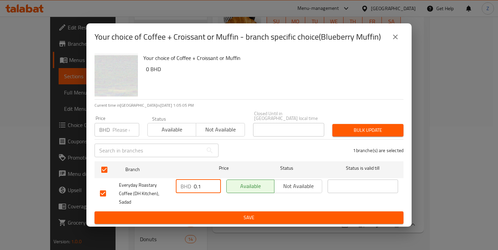
click at [199, 191] on input "0.1" at bounding box center [207, 186] width 27 height 14
type input "0"
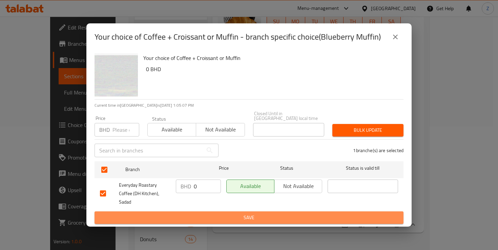
click at [240, 213] on span "Save" at bounding box center [249, 217] width 298 height 8
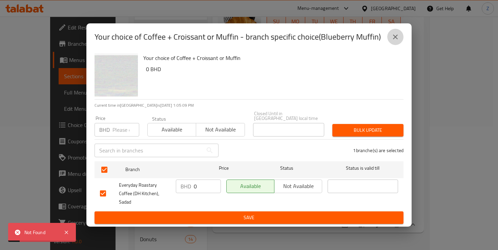
click at [396, 39] on icon "close" at bounding box center [395, 37] width 5 height 5
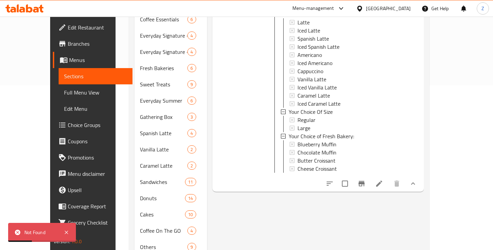
scroll to position [181, 0]
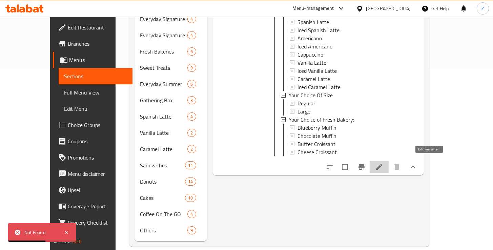
click at [382, 164] on icon at bounding box center [379, 167] width 6 height 6
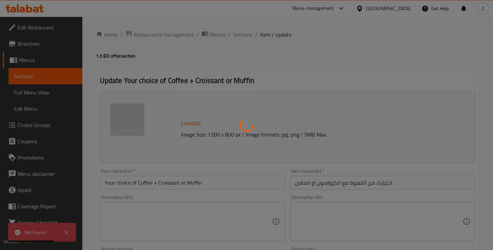
type input "اختيارك من القهوة"
type input "1"
type input "إختيارك من الحجم"
type input "1"
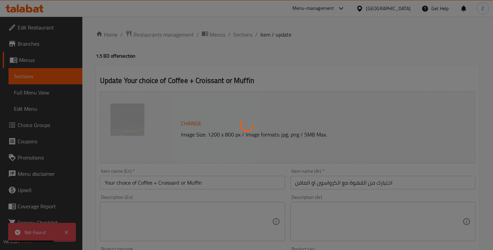
type input "1"
type input "اختيارك للمخبوزات الطازجة:"
type input "1"
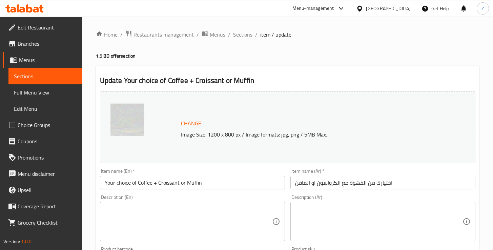
click at [240, 37] on span "Sections" at bounding box center [242, 34] width 19 height 8
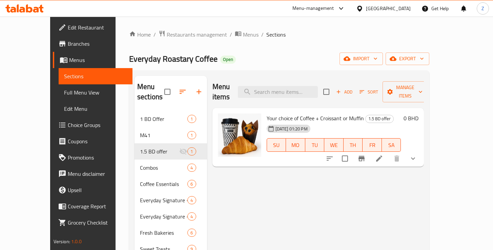
click at [230, 180] on div "Menu items Add Sort Manage items Your choice of Coffee + Croissant or Muffin 1.…" at bounding box center [315, 249] width 217 height 346
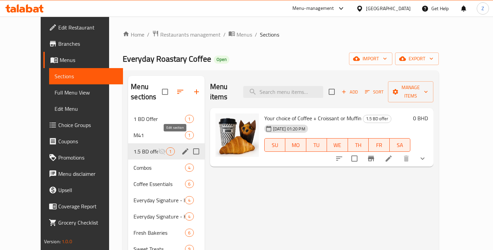
click at [182, 148] on icon "edit" at bounding box center [185, 151] width 6 height 6
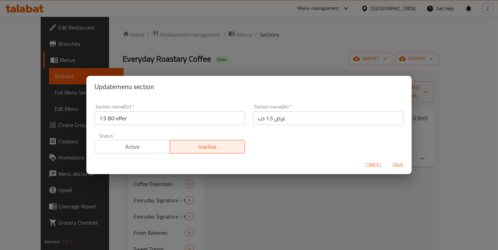
click at [134, 146] on span "Active" at bounding box center [133, 147] width 70 height 10
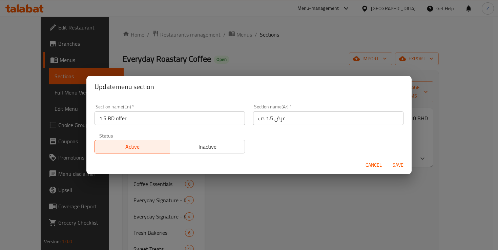
click at [400, 165] on span "Save" at bounding box center [398, 165] width 16 height 8
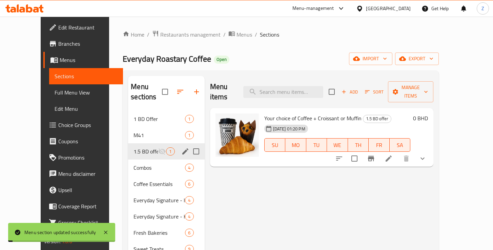
click at [341, 203] on div "Menu items Add Sort Manage items Your choice of Coffee + Croissant or Muffin 1.…" at bounding box center [319, 249] width 229 height 346
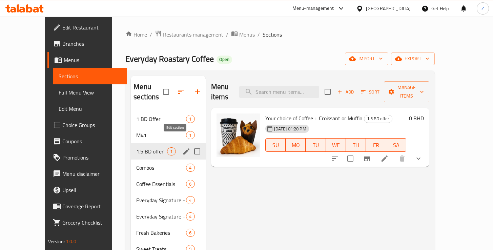
click at [182, 147] on icon "edit" at bounding box center [186, 151] width 8 height 8
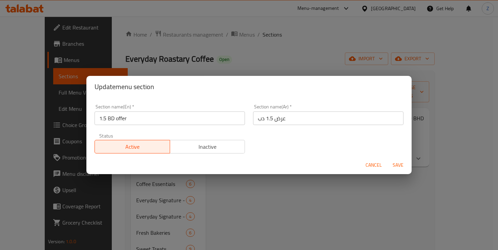
click at [201, 150] on span "Inactive" at bounding box center [208, 147] width 70 height 10
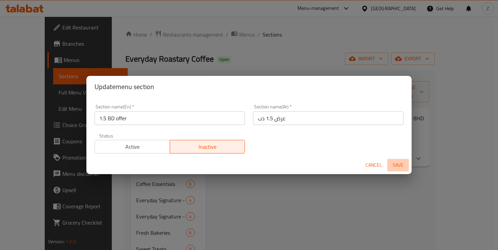
click at [397, 165] on span "Save" at bounding box center [398, 165] width 16 height 8
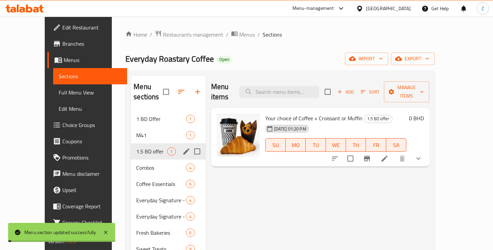
click at [298, 203] on div "Menu items Add Sort Manage items Your choice of Coffee + Croissant or Muffin 1.…" at bounding box center [318, 249] width 224 height 346
click at [388, 154] on icon at bounding box center [384, 158] width 8 height 8
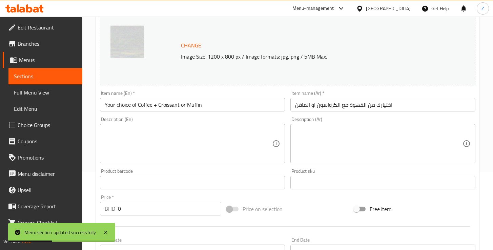
scroll to position [224, 0]
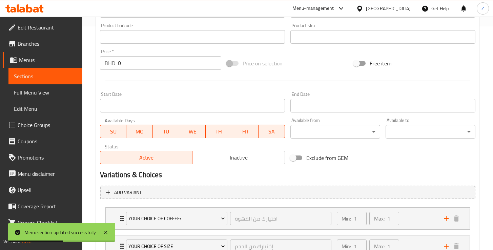
click at [131, 65] on input "0" at bounding box center [170, 63] width 104 height 14
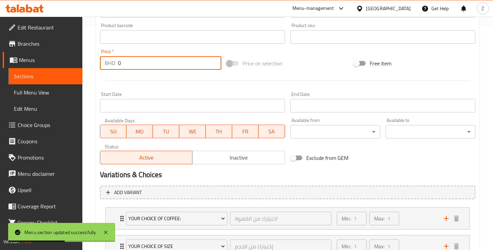
click at [131, 65] on input "0" at bounding box center [170, 63] width 104 height 14
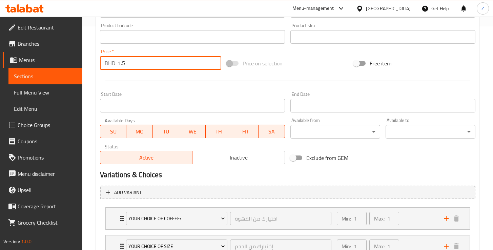
type input "1.5"
click at [270, 47] on div "Change Image Size: 1200 x 800 px / Image formats: jpg, png / 5MB Max. Item name…" at bounding box center [287, 16] width 381 height 302
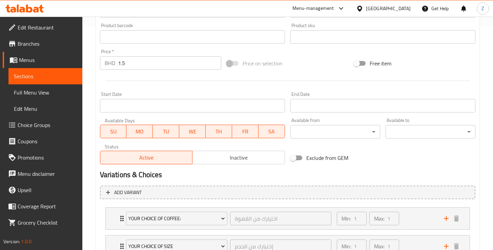
scroll to position [305, 0]
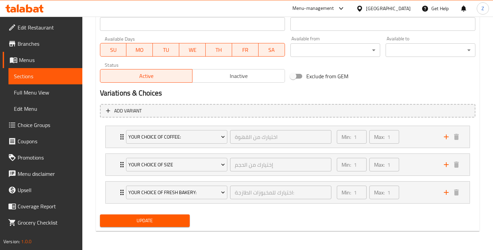
click at [296, 79] on input "Exclude from GEM" at bounding box center [293, 76] width 39 height 13
checkbox input "true"
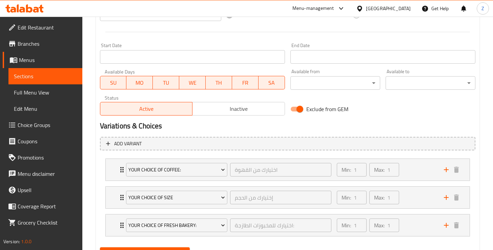
scroll to position [304, 0]
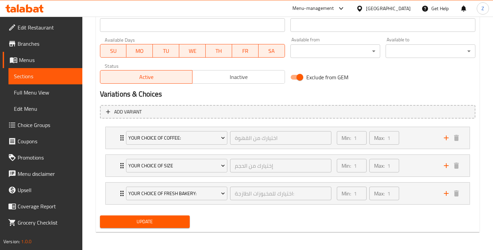
click at [179, 226] on button "Update" at bounding box center [145, 221] width 90 height 13
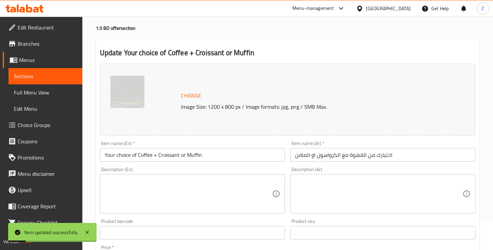
scroll to position [0, 0]
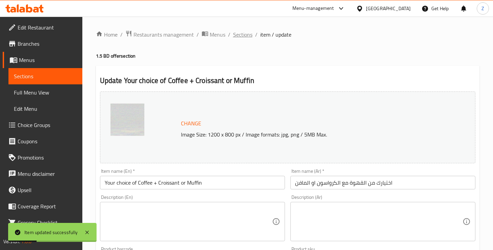
click at [239, 35] on span "Sections" at bounding box center [242, 34] width 19 height 8
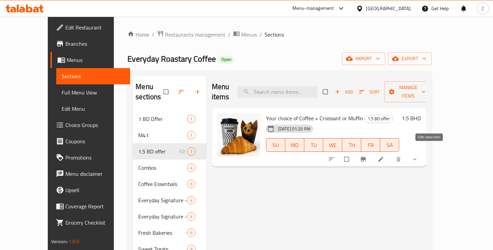
click at [384, 156] on icon at bounding box center [380, 159] width 7 height 7
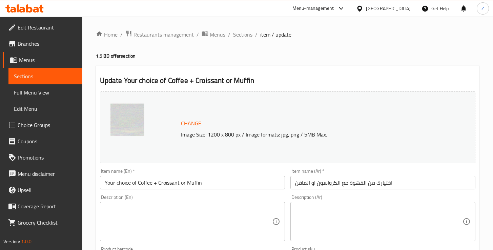
click at [245, 35] on span "Sections" at bounding box center [242, 34] width 19 height 8
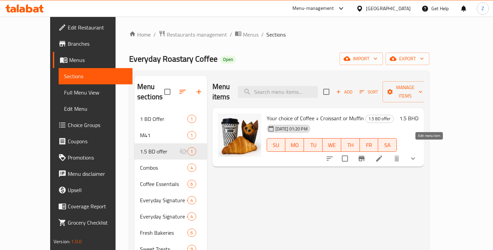
click at [383, 154] on icon at bounding box center [379, 158] width 8 height 8
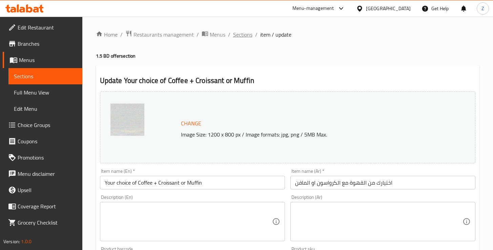
click at [236, 36] on span "Sections" at bounding box center [242, 34] width 19 height 8
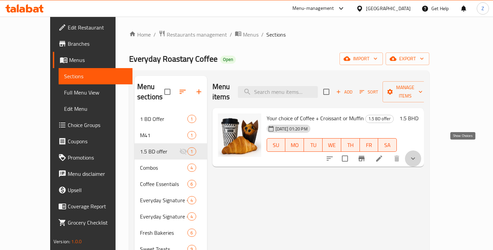
click at [417, 154] on icon "show more" at bounding box center [413, 158] width 8 height 8
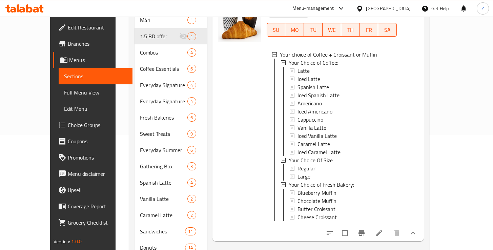
scroll to position [129, 0]
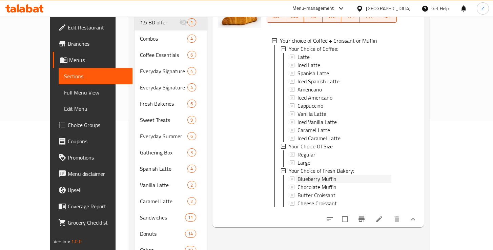
click at [297, 175] on span "Blueberry Muffin" at bounding box center [316, 179] width 39 height 8
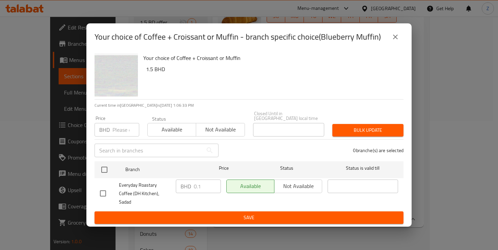
click at [102, 192] on input "checkbox" at bounding box center [103, 193] width 14 height 14
checkbox input "true"
click at [196, 188] on input "0.1" at bounding box center [207, 186] width 27 height 14
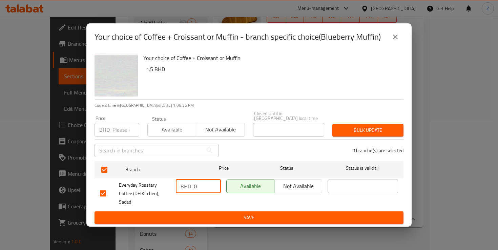
type input "0"
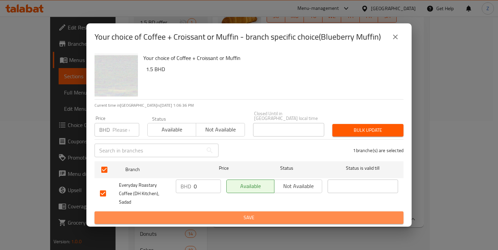
click at [267, 213] on span "Save" at bounding box center [249, 217] width 298 height 8
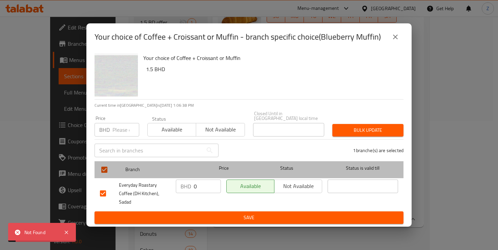
click at [261, 163] on div "Status" at bounding box center [287, 170] width 76 height 20
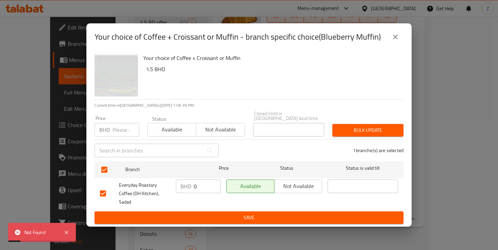
click at [259, 213] on span "Save" at bounding box center [249, 217] width 298 height 8
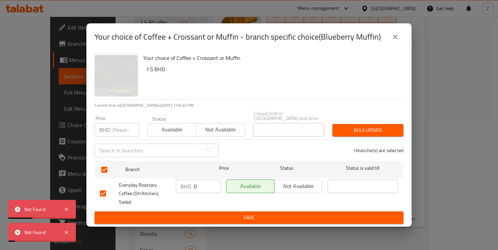
click at [398, 41] on icon "close" at bounding box center [395, 37] width 8 height 8
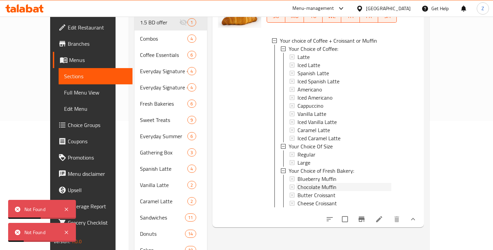
click at [306, 183] on span "Chocolate Muffin" at bounding box center [316, 187] width 39 height 8
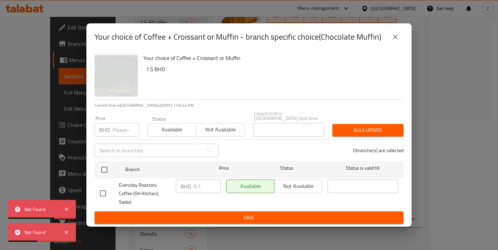
click at [104, 189] on input "checkbox" at bounding box center [103, 193] width 14 height 14
checkbox input "true"
click at [198, 192] on input "0.1" at bounding box center [207, 186] width 27 height 14
click at [205, 191] on input "0.1" at bounding box center [207, 186] width 27 height 14
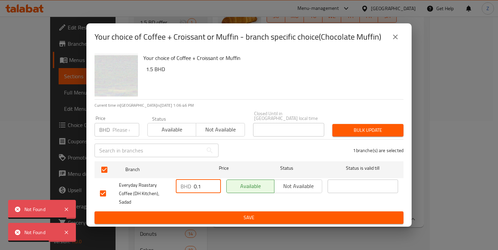
click at [205, 191] on input "0.1" at bounding box center [207, 186] width 27 height 14
click at [203, 187] on input "0.1" at bounding box center [207, 186] width 27 height 14
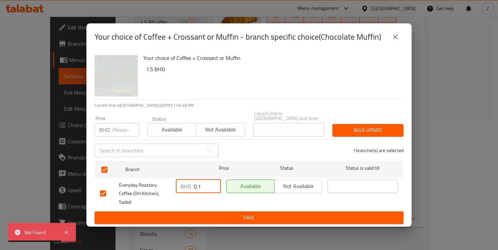
click at [203, 187] on input "0.1" at bounding box center [207, 186] width 27 height 14
type input "0"
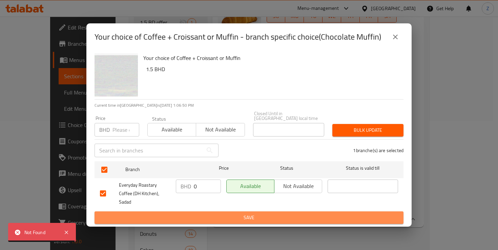
click at [239, 213] on span "Save" at bounding box center [249, 217] width 298 height 8
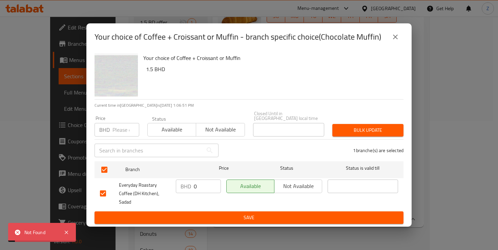
click at [395, 41] on icon "close" at bounding box center [395, 37] width 8 height 8
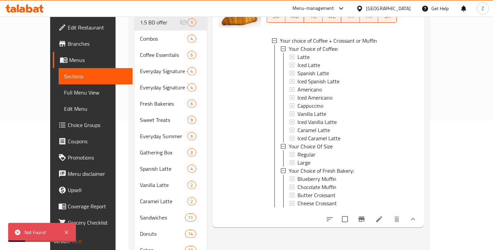
click at [64, 94] on span "Full Menu View" at bounding box center [95, 92] width 63 height 8
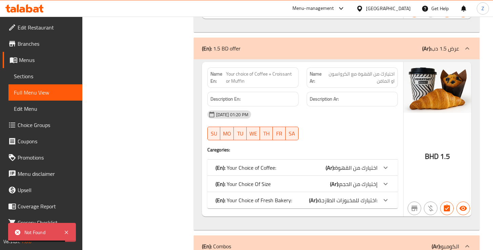
scroll to position [496, 0]
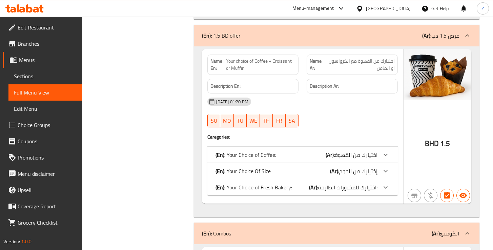
click at [384, 188] on icon at bounding box center [385, 187] width 8 height 8
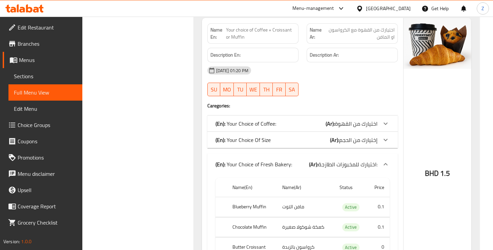
scroll to position [629, 0]
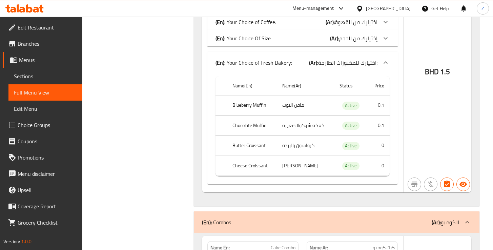
click at [365, 102] on td "Active" at bounding box center [350, 105] width 33 height 20
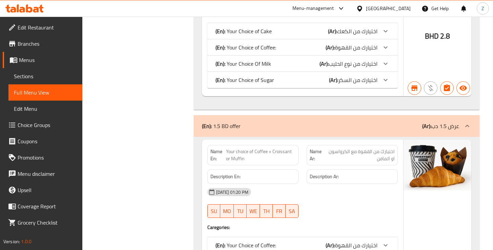
scroll to position [337, 0]
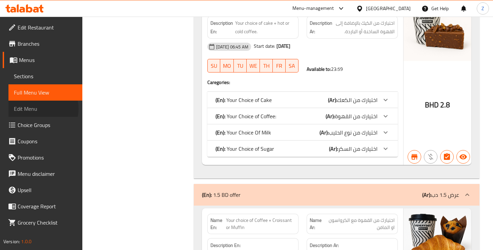
click at [41, 109] on span "Edit Menu" at bounding box center [45, 109] width 63 height 8
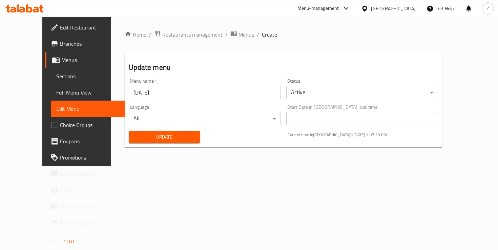
click at [230, 36] on span "breadcrumb" at bounding box center [234, 34] width 8 height 9
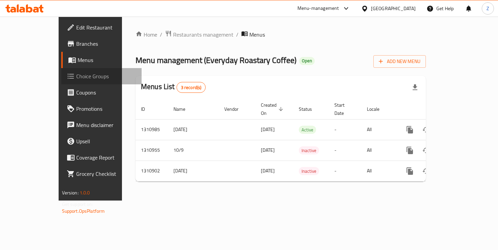
click at [76, 78] on span "Choice Groups" at bounding box center [106, 76] width 60 height 8
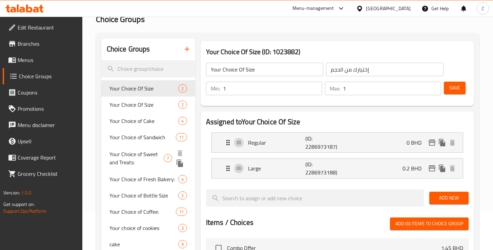
scroll to position [66, 0]
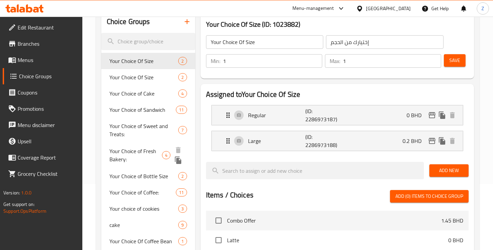
click at [138, 153] on span "Your Choice of Fresh Bakery:" at bounding box center [135, 155] width 53 height 16
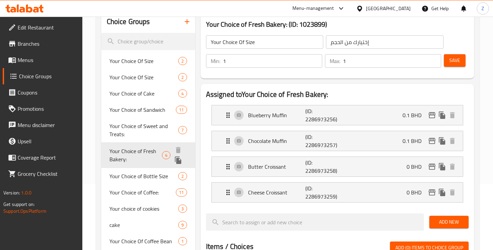
type input "Your Choice of Fresh Bakery:"
type input "اختيارك للمخبوزات الطازجة:"
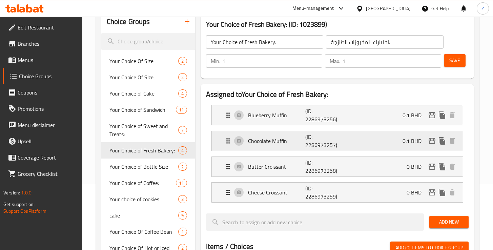
scroll to position [54, 0]
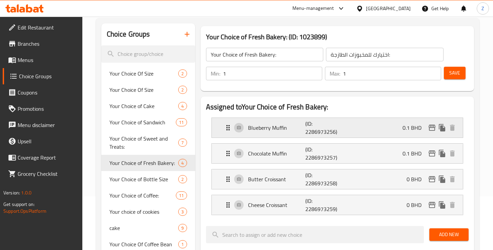
click at [356, 131] on div "Blueberry Muffin (ID: 2286973256) 0.1 BHD" at bounding box center [339, 128] width 231 height 20
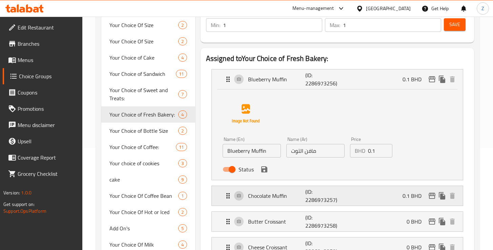
scroll to position [124, 0]
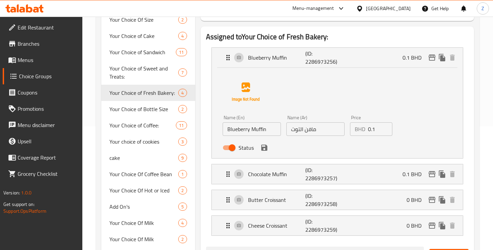
click at [379, 131] on input "0.1" at bounding box center [380, 129] width 24 height 14
click at [419, 130] on div "Name (En) Blueberry Muffin Name (En) Name (Ar) مافن التوت Name (Ar) Price BHD 0…" at bounding box center [336, 111] width 229 height 85
click at [413, 173] on p "0.1 BHD" at bounding box center [414, 174] width 24 height 8
type input "0"
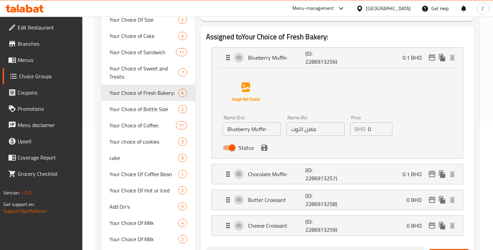
click at [473, 128] on div "Assigned to Your Choice of Fresh Bakery: Blueberry Muffin (ID: 2286973256) 0.1 …" at bounding box center [336, 237] width 273 height 422
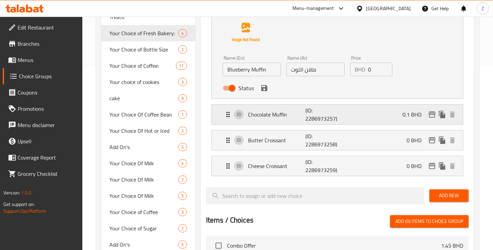
click at [296, 114] on p "Chocolate Muffin" at bounding box center [276, 114] width 57 height 8
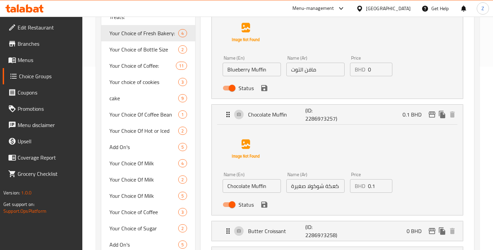
click at [378, 191] on input "0.1" at bounding box center [380, 186] width 24 height 14
click at [441, 164] on div "Name (En) Chocolate Muffin Name (En) Name (Ar) كعكة شوكولا صغيرة Name (Ar) Pric…" at bounding box center [336, 168] width 229 height 85
type input "0"
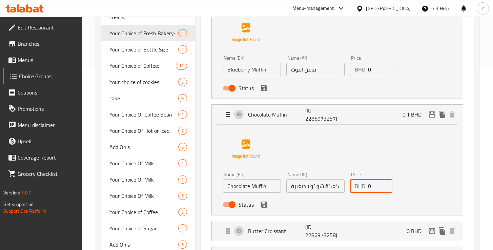
click at [472, 154] on div "Assigned to Your Choice of Fresh Bakery: Blueberry Muffin (ID: 2286973256) 0.1 …" at bounding box center [336, 223] width 273 height 512
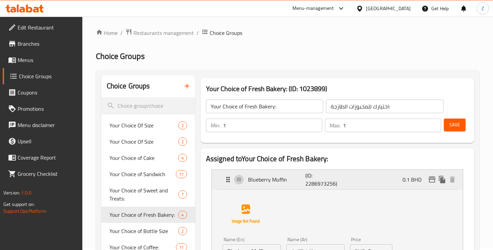
scroll to position [0, 0]
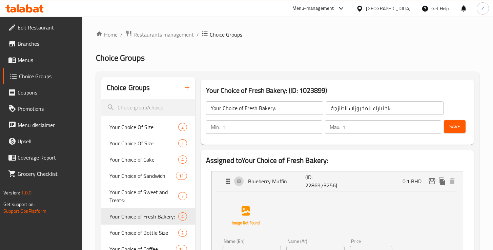
click at [458, 128] on span "Save" at bounding box center [454, 126] width 11 height 8
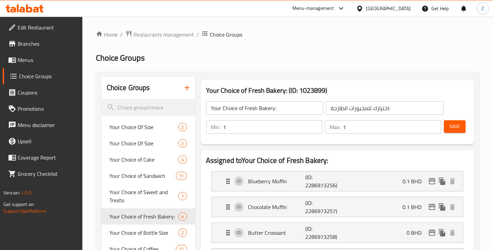
scroll to position [63, 0]
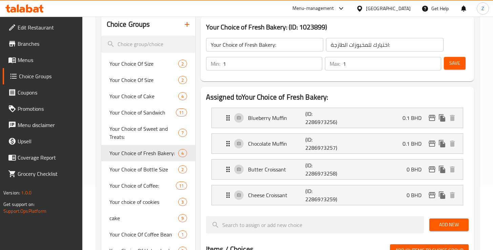
click at [456, 68] on button "Save" at bounding box center [455, 63] width 22 height 13
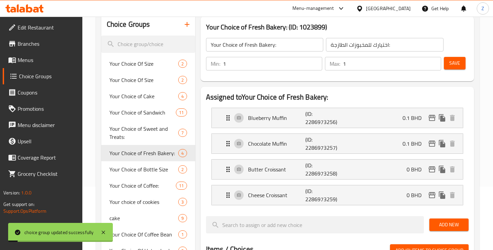
click at [352, 122] on div "Blueberry Muffin (ID: 2286973256) 0.1 BHD" at bounding box center [339, 118] width 231 height 20
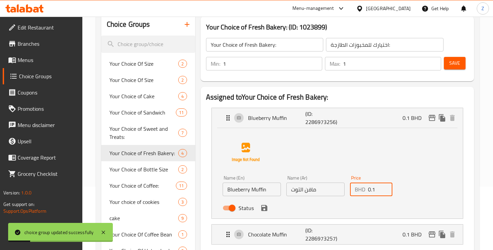
click at [374, 191] on input "0.1" at bounding box center [380, 190] width 24 height 14
type input "0"
click at [386, 192] on input "0" at bounding box center [380, 190] width 24 height 14
click at [372, 155] on div "Name (En) Blueberry Muffin Name (En) Name (Ar) مافن التوت Name (Ar) Price BHD 0…" at bounding box center [336, 171] width 229 height 85
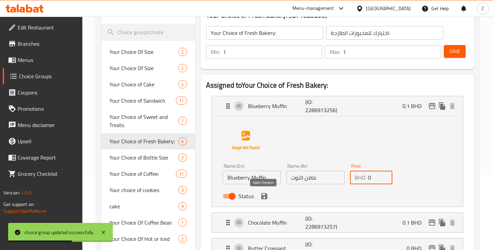
click at [262, 197] on icon "save" at bounding box center [264, 196] width 8 height 8
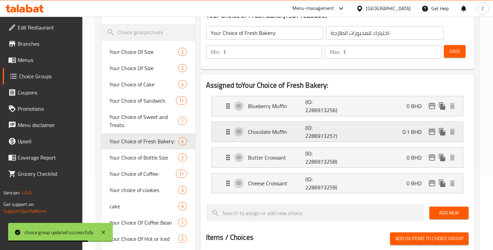
click at [379, 135] on div "Chocolate Muffin (ID: 2286973257) 0.1 BHD" at bounding box center [339, 132] width 231 height 20
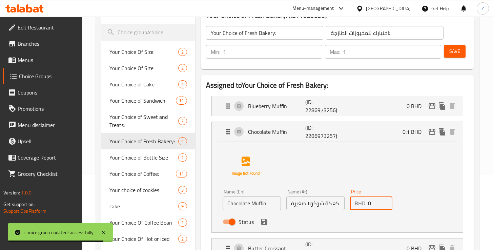
type input "0"
click at [384, 207] on input "0" at bounding box center [380, 203] width 24 height 14
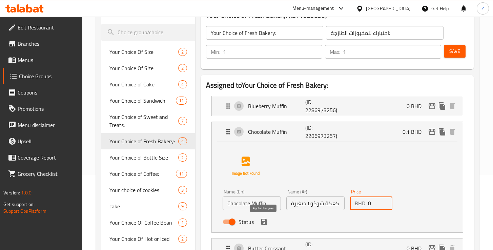
click at [267, 221] on icon "save" at bounding box center [264, 222] width 8 height 8
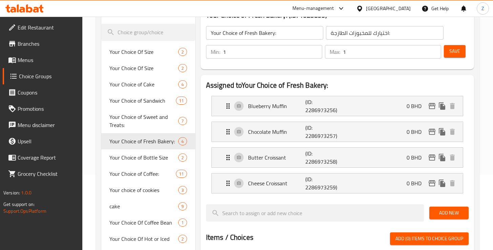
click at [479, 147] on div "Home / Restaurants management / Choice Groups Choice Groups Choice Groups Your …" at bounding box center [287, 207] width 410 height 533
click at [454, 55] on span "Save" at bounding box center [454, 51] width 11 height 8
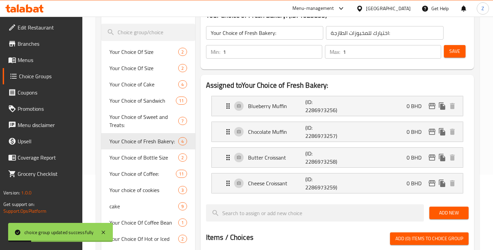
click at [32, 61] on span "Menus" at bounding box center [47, 60] width 59 height 8
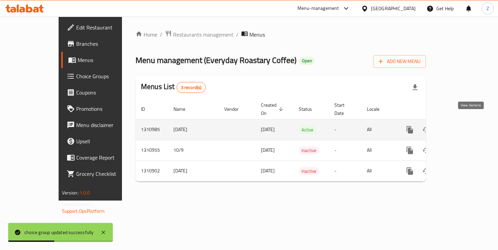
click at [463, 126] on icon "enhanced table" at bounding box center [458, 130] width 8 height 8
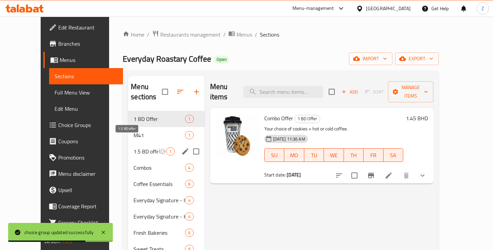
click at [133, 147] on span "1.5 BD offer" at bounding box center [145, 151] width 24 height 8
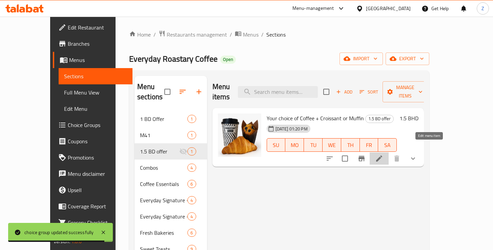
click at [383, 154] on icon at bounding box center [379, 158] width 8 height 8
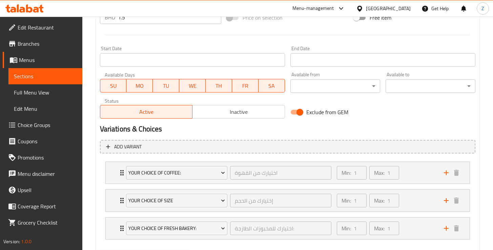
scroll to position [305, 0]
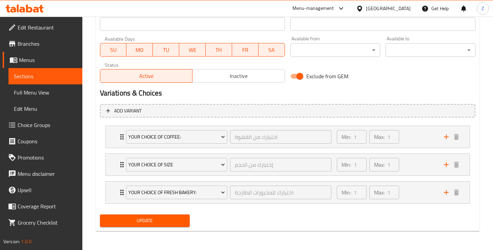
click at [56, 72] on span "Sections" at bounding box center [45, 76] width 63 height 8
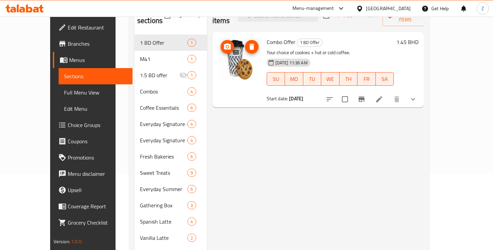
scroll to position [39, 0]
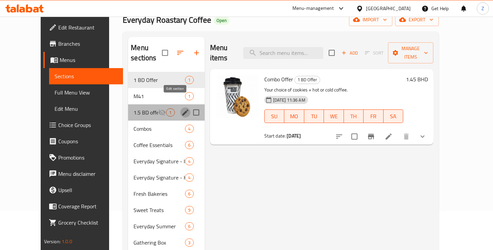
click at [182, 109] on icon "edit" at bounding box center [185, 112] width 6 height 6
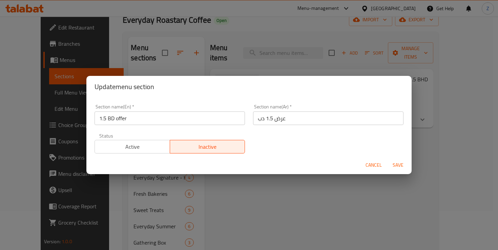
click at [139, 147] on span "Active" at bounding box center [133, 147] width 70 height 10
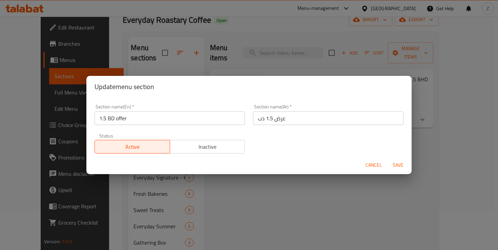
click at [398, 169] on span "Save" at bounding box center [398, 165] width 16 height 8
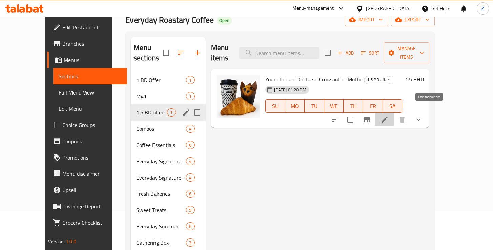
click at [388, 115] on icon at bounding box center [384, 119] width 8 height 8
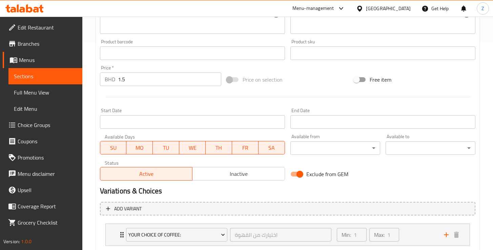
scroll to position [140, 0]
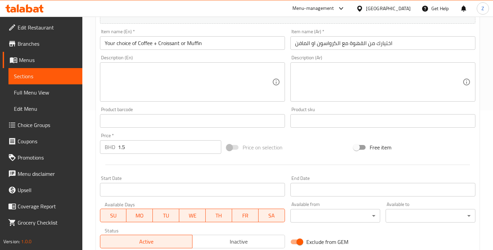
click at [34, 77] on span "Sections" at bounding box center [45, 76] width 63 height 8
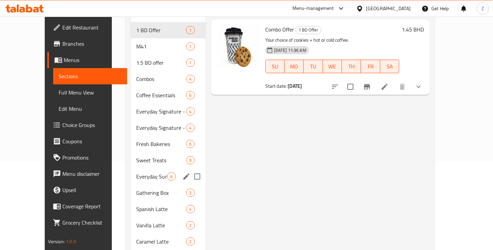
scroll to position [5, 0]
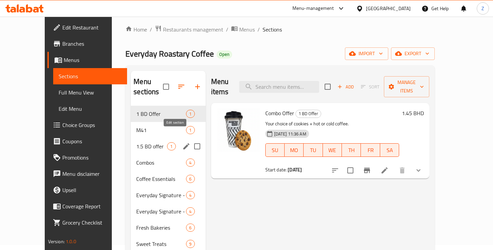
click at [183, 143] on icon "edit" at bounding box center [186, 146] width 6 height 6
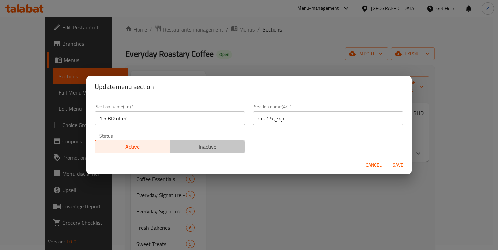
click at [211, 149] on span "Inactive" at bounding box center [208, 147] width 70 height 10
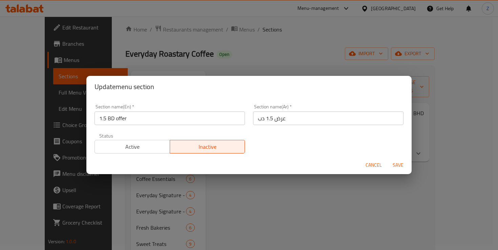
click at [398, 168] on span "Save" at bounding box center [398, 165] width 16 height 8
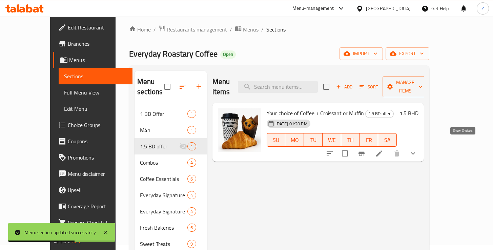
click at [417, 149] on icon "show more" at bounding box center [413, 153] width 8 height 8
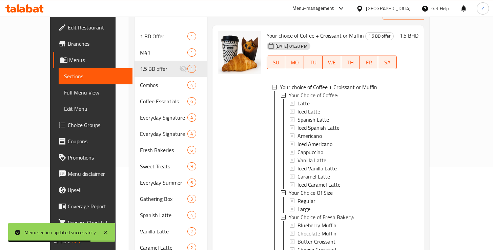
scroll to position [130, 0]
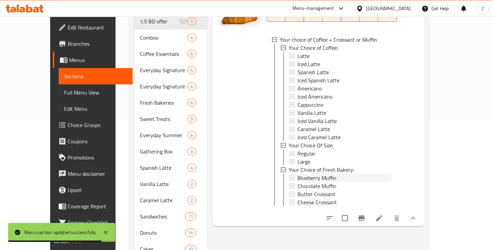
click at [290, 175] on icon at bounding box center [292, 177] width 5 height 5
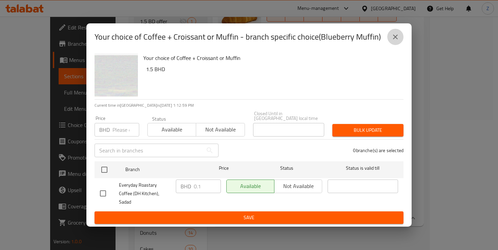
click at [394, 39] on icon "close" at bounding box center [395, 37] width 5 height 5
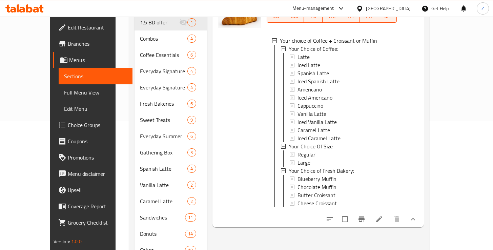
scroll to position [129, 0]
click at [64, 93] on span "Full Menu View" at bounding box center [95, 92] width 63 height 8
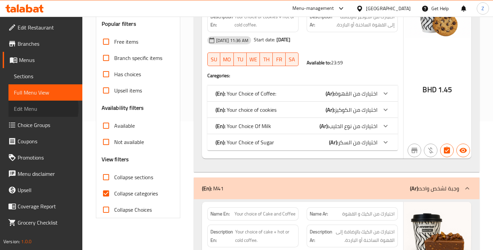
click at [41, 108] on span "Edit Menu" at bounding box center [45, 109] width 63 height 8
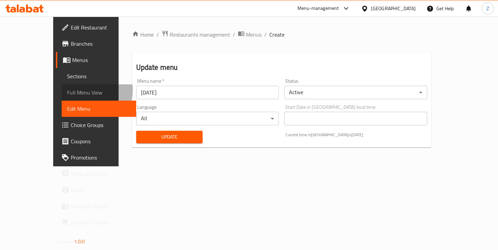
click at [67, 90] on span "Full Menu View" at bounding box center [99, 92] width 64 height 8
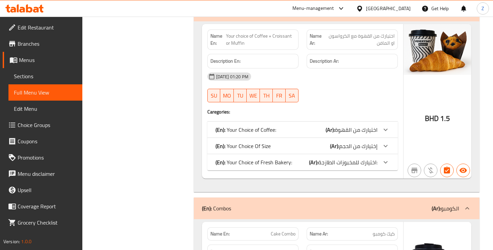
scroll to position [570, 0]
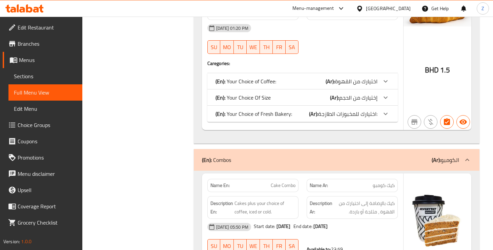
click at [33, 76] on span "Sections" at bounding box center [45, 76] width 63 height 8
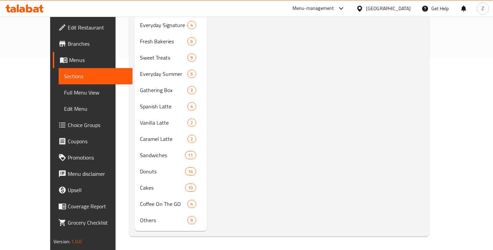
scroll to position [95, 0]
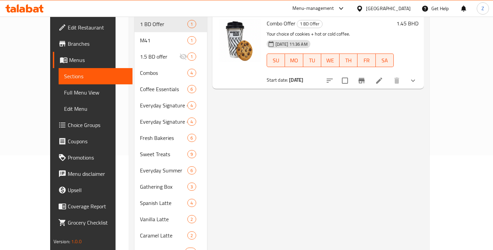
click at [64, 110] on span "Edit Menu" at bounding box center [95, 109] width 63 height 8
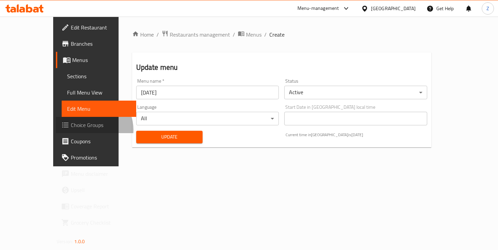
click at [71, 129] on span "Choice Groups" at bounding box center [101, 125] width 60 height 8
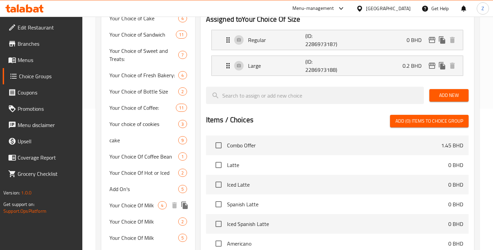
scroll to position [115, 0]
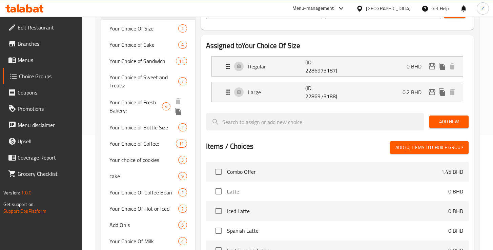
click at [143, 104] on span "Your Choice of Fresh Bakery:" at bounding box center [135, 106] width 53 height 16
type input "Your Choice of Fresh Bakery:"
type input "اختيارك للمخبوزات الطازجة:"
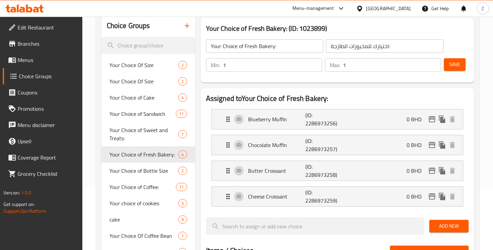
scroll to position [46, 0]
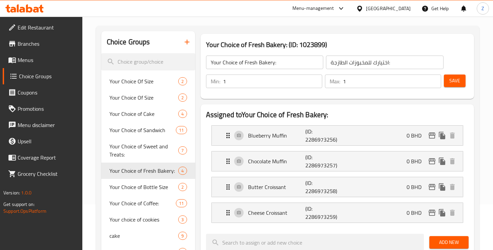
click at [457, 83] on span "Save" at bounding box center [454, 81] width 11 height 8
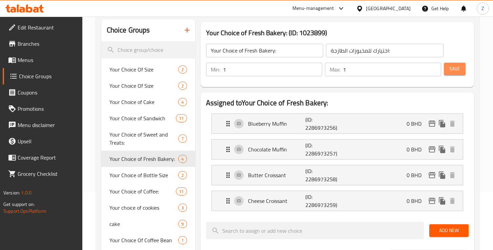
click at [457, 68] on span "Save" at bounding box center [454, 69] width 11 height 8
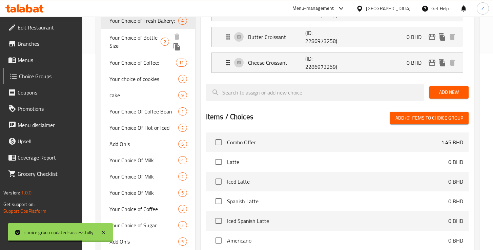
scroll to position [79, 0]
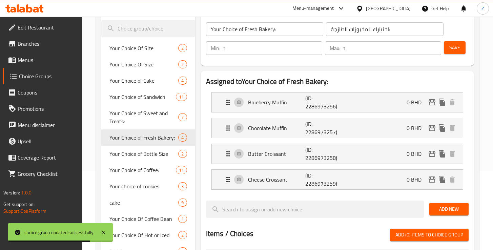
click at [34, 62] on span "Menus" at bounding box center [47, 60] width 59 height 8
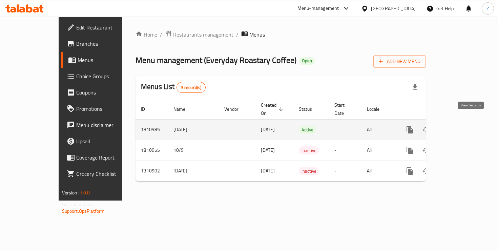
click at [462, 127] on icon "enhanced table" at bounding box center [458, 130] width 6 height 6
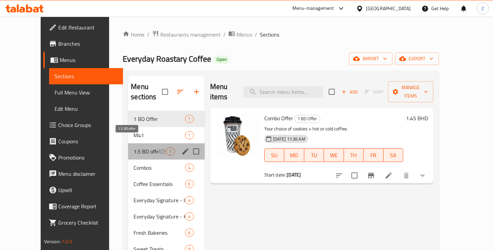
click at [133, 147] on span "1.5 BD offer" at bounding box center [145, 151] width 24 height 8
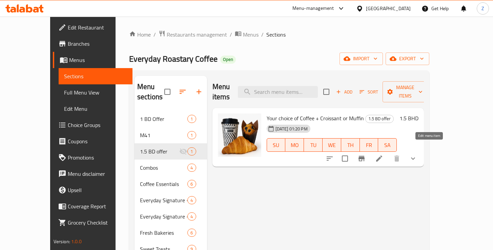
click at [383, 154] on icon at bounding box center [379, 158] width 8 height 8
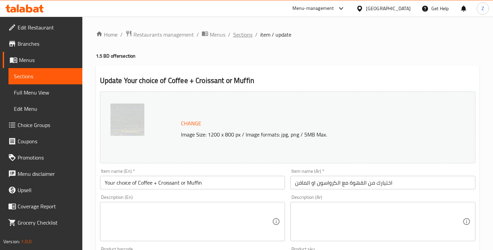
click at [237, 35] on span "Sections" at bounding box center [242, 34] width 19 height 8
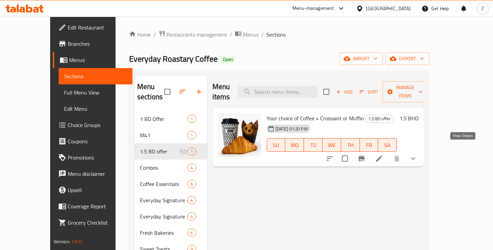
click at [417, 154] on icon "show more" at bounding box center [413, 158] width 8 height 8
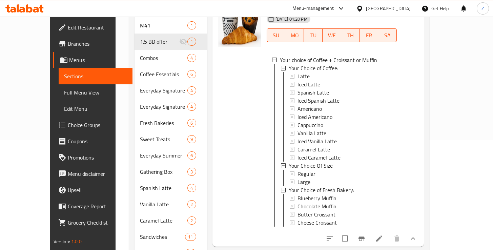
scroll to position [131, 0]
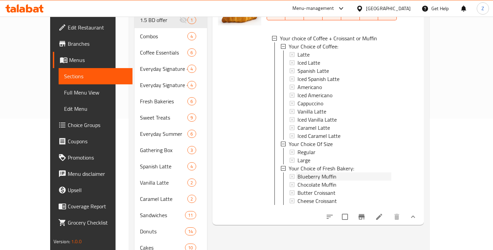
click at [297, 172] on span "Blueberry Muffin" at bounding box center [316, 176] width 39 height 8
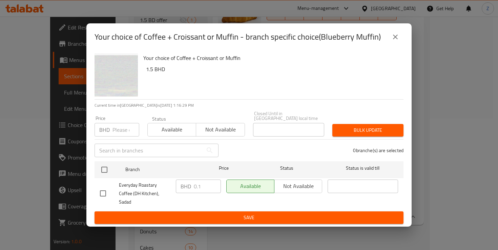
click at [105, 191] on input "checkbox" at bounding box center [103, 193] width 14 height 14
checkbox input "true"
click at [206, 191] on input "0.1" at bounding box center [207, 186] width 27 height 14
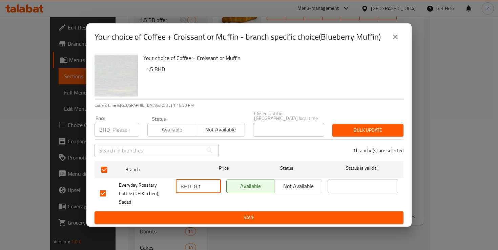
click at [202, 188] on input "0.1" at bounding box center [207, 186] width 27 height 14
type input "0"
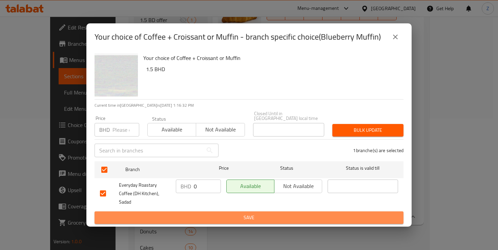
click at [239, 215] on span "Save" at bounding box center [249, 217] width 298 height 8
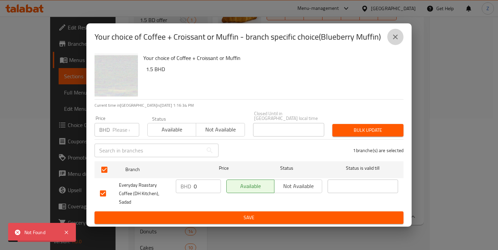
click at [395, 41] on icon "close" at bounding box center [395, 37] width 8 height 8
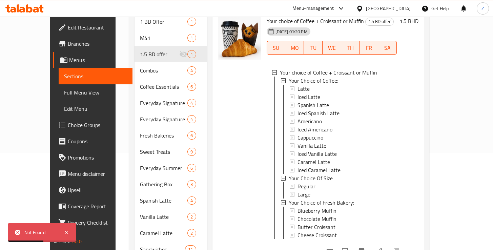
scroll to position [155, 0]
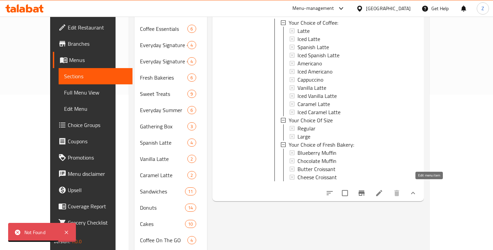
click at [383, 189] on icon at bounding box center [379, 193] width 8 height 8
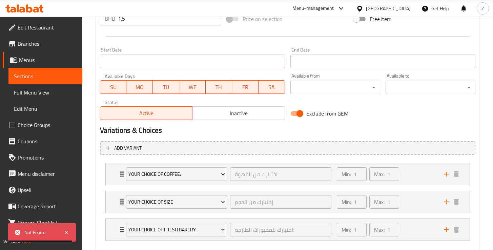
scroll to position [305, 0]
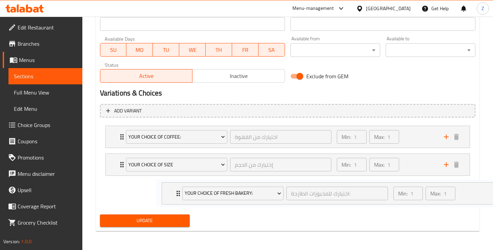
drag, startPoint x: 120, startPoint y: 193, endPoint x: 178, endPoint y: 195, distance: 57.9
click at [178, 195] on div "Your Choice of Coffee: اختيارك من القهوة ​ Min: 1 ​ Max: 1 ​ Latte (ID: 2317806…" at bounding box center [287, 164] width 375 height 83
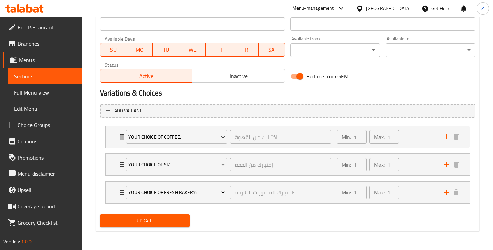
click at [143, 226] on button "Update" at bounding box center [145, 220] width 90 height 13
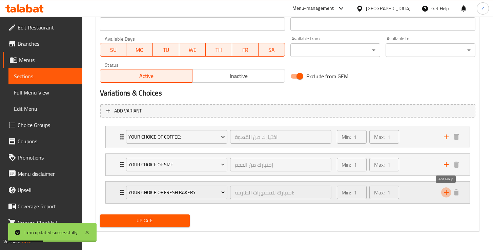
click at [445, 192] on icon "add" at bounding box center [446, 192] width 5 height 5
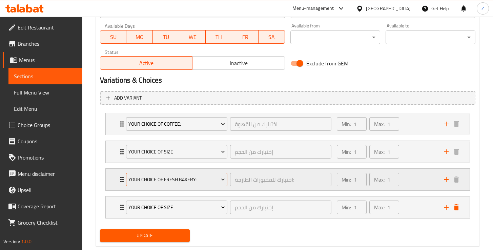
scroll to position [333, 0]
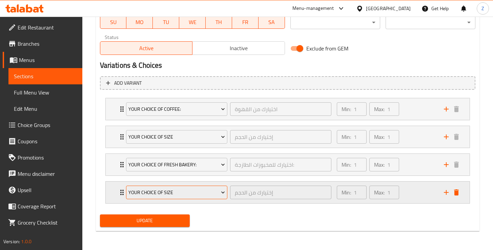
click at [211, 193] on span "Your Choice Of Size" at bounding box center [176, 192] width 97 height 8
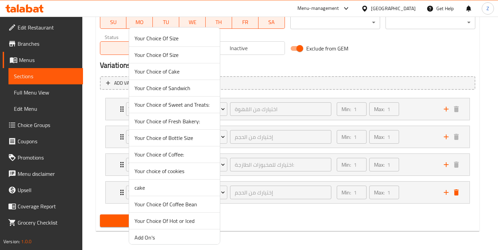
click at [189, 125] on span "Your Choice of Fresh Bakery:" at bounding box center [174, 121] width 80 height 8
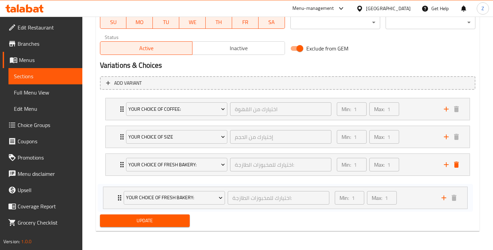
drag, startPoint x: 123, startPoint y: 164, endPoint x: 120, endPoint y: 198, distance: 35.0
click at [120, 198] on div "Your Choice of Coffee: اختيارك من القهوة ​ Min: 1 ​ Max: 1 ​ Latte (ID: 2317806…" at bounding box center [287, 150] width 375 height 111
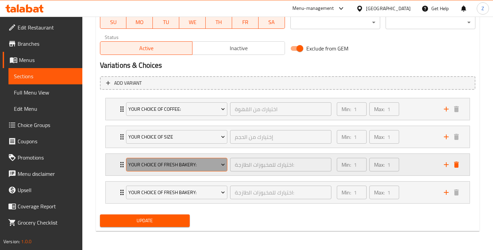
click at [214, 164] on span "Your Choice of Fresh Bakery:" at bounding box center [176, 165] width 97 height 8
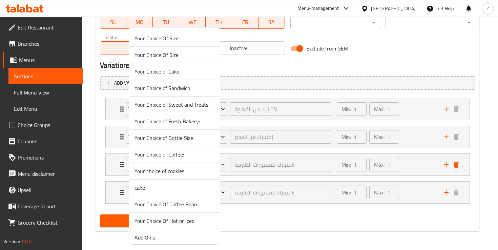
click at [272, 163] on div at bounding box center [249, 125] width 498 height 250
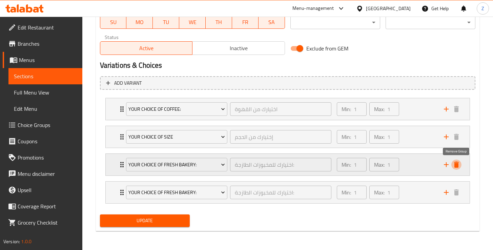
click at [454, 164] on icon "delete" at bounding box center [456, 165] width 5 height 6
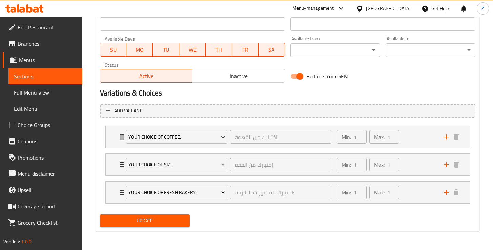
click at [236, 215] on div "Update" at bounding box center [287, 221] width 381 height 18
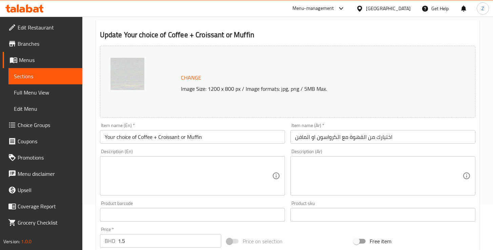
scroll to position [195, 0]
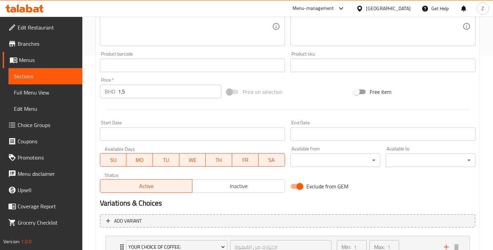
click at [357, 95] on input "Free item" at bounding box center [356, 91] width 39 height 13
click at [358, 94] on input "Free item" at bounding box center [363, 91] width 39 height 13
checkbox input "false"
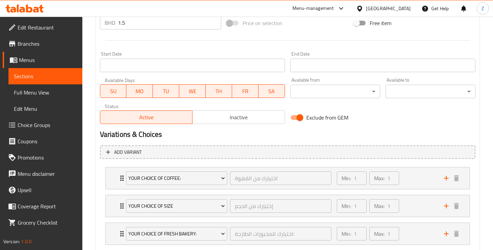
scroll to position [305, 0]
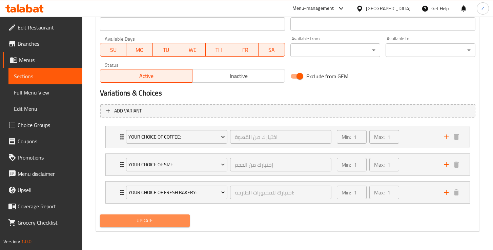
click at [156, 221] on span "Update" at bounding box center [144, 220] width 79 height 8
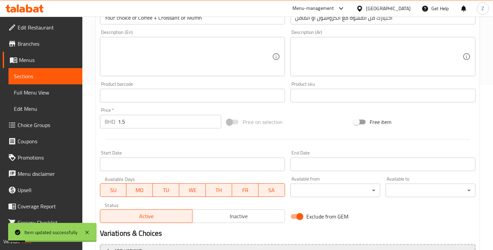
scroll to position [33, 0]
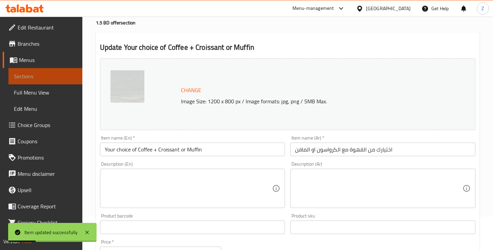
click at [48, 75] on span "Sections" at bounding box center [45, 76] width 63 height 8
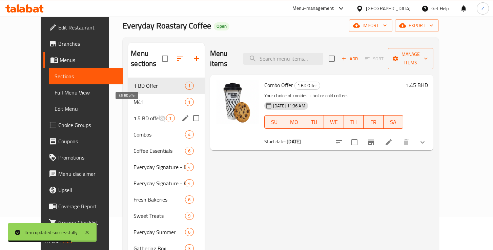
click at [135, 114] on span "1.5 BD offer" at bounding box center [145, 118] width 24 height 8
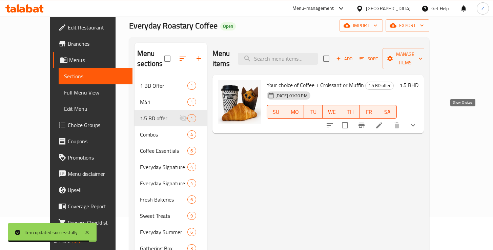
click at [417, 121] on icon "show more" at bounding box center [413, 125] width 8 height 8
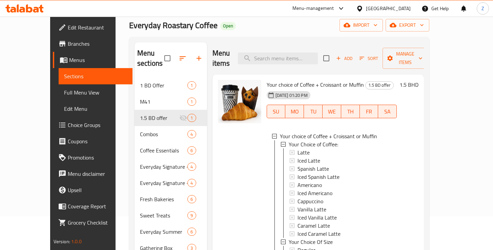
scroll to position [157, 0]
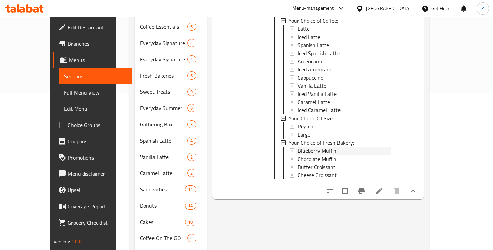
click at [297, 147] on span "Blueberry Muffin" at bounding box center [316, 151] width 39 height 8
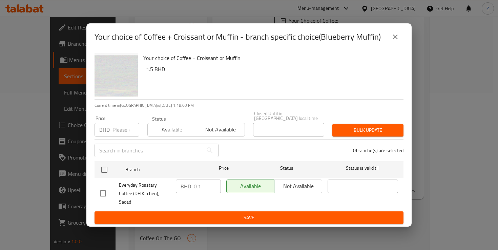
click at [399, 41] on icon "close" at bounding box center [395, 37] width 8 height 8
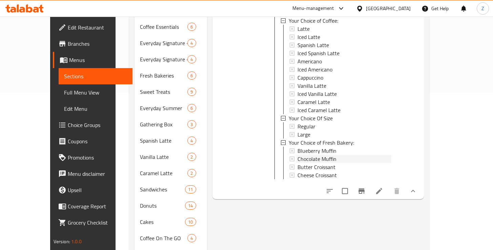
click at [309, 155] on span "Chocolate Muffin" at bounding box center [316, 159] width 39 height 8
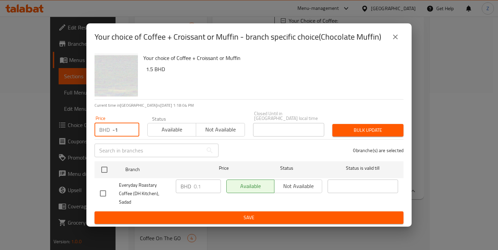
click at [130, 134] on input "-1" at bounding box center [125, 130] width 27 height 14
type input "0"
click at [132, 130] on input "0" at bounding box center [125, 130] width 27 height 14
click at [282, 213] on span "Save" at bounding box center [249, 217] width 298 height 8
click at [105, 190] on input "checkbox" at bounding box center [103, 193] width 14 height 14
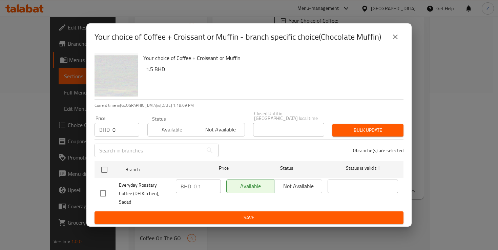
checkbox input "true"
click at [205, 188] on input "0.1" at bounding box center [207, 186] width 27 height 14
click at [201, 188] on input "0.1" at bounding box center [207, 186] width 27 height 14
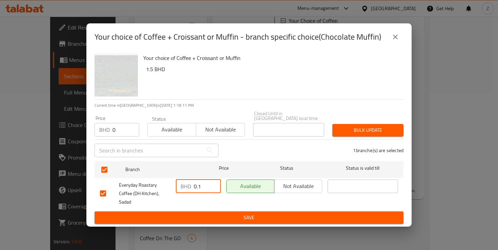
click at [216, 189] on input "0.1" at bounding box center [207, 186] width 27 height 14
click at [214, 190] on input "-0.9" at bounding box center [207, 186] width 27 height 14
click at [215, 185] on input "0.1" at bounding box center [207, 186] width 27 height 14
click at [206, 189] on input "0.1" at bounding box center [207, 186] width 27 height 14
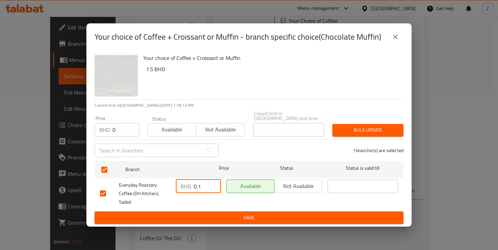
click at [206, 189] on input "0.1" at bounding box center [207, 186] width 27 height 14
type input "0"
click at [273, 213] on span "Save" at bounding box center [249, 217] width 298 height 8
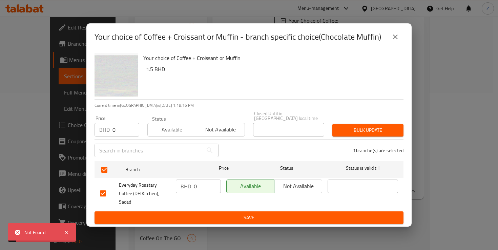
click at [238, 214] on span "Save" at bounding box center [249, 217] width 298 height 8
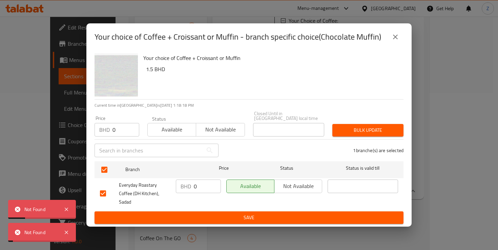
click at [392, 41] on icon "close" at bounding box center [395, 37] width 8 height 8
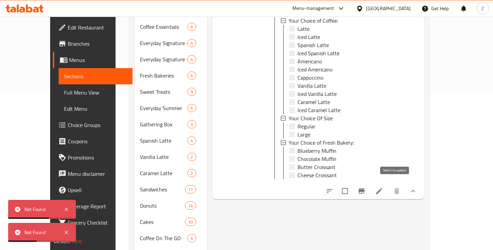
click at [352, 185] on input "checkbox" at bounding box center [345, 191] width 14 height 14
checkbox input "true"
click at [297, 147] on span "Blueberry Muffin" at bounding box center [316, 151] width 39 height 8
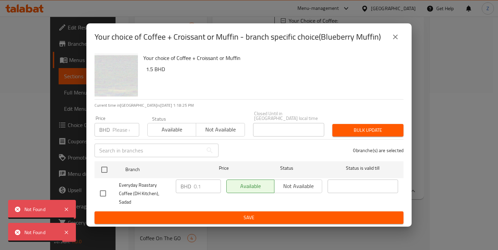
click at [103, 191] on input "checkbox" at bounding box center [103, 193] width 14 height 14
checkbox input "true"
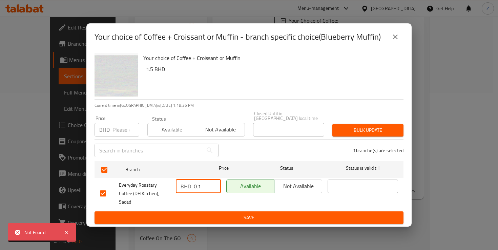
click at [200, 188] on input "0.1" at bounding box center [207, 186] width 27 height 14
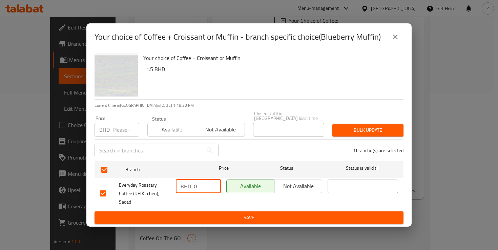
type input "0"
click at [238, 213] on span "Save" at bounding box center [249, 217] width 298 height 8
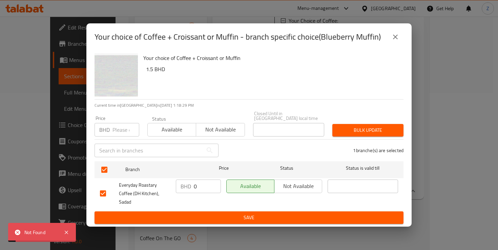
click at [399, 41] on icon "close" at bounding box center [395, 37] width 8 height 8
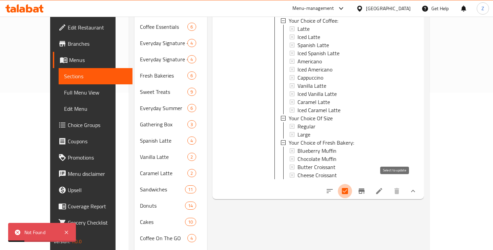
click at [352, 185] on input "checkbox" at bounding box center [345, 191] width 14 height 14
checkbox input "false"
drag, startPoint x: 396, startPoint y: 185, endPoint x: 366, endPoint y: 199, distance: 32.3
click at [352, 186] on input "checkbox" at bounding box center [345, 191] width 14 height 14
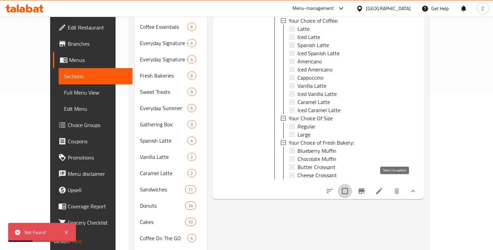
checkbox input "true"
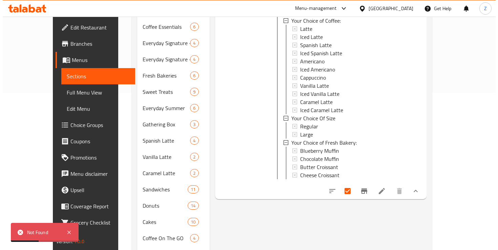
scroll to position [0, 0]
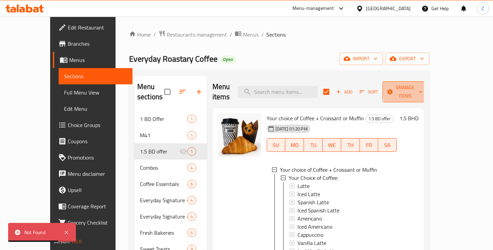
click at [422, 88] on span "Manage items" at bounding box center [405, 91] width 35 height 17
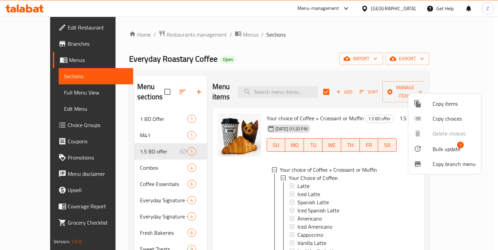
click at [458, 149] on span "Bulk update" at bounding box center [446, 149] width 28 height 8
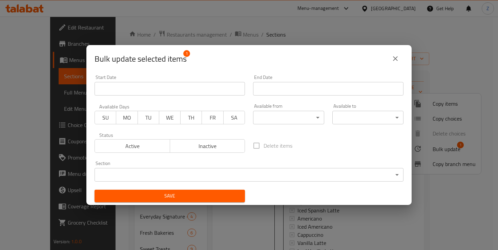
scroll to position [1, 0]
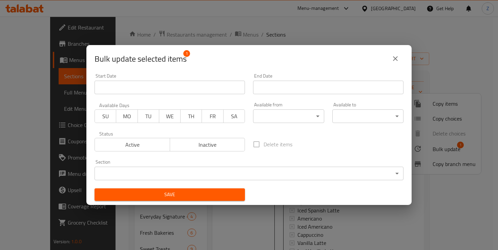
click at [204, 171] on body "​ Menu-management Bahrain Get Help Z Edit Restaurant Branches Menus Sections Fu…" at bounding box center [249, 133] width 498 height 233
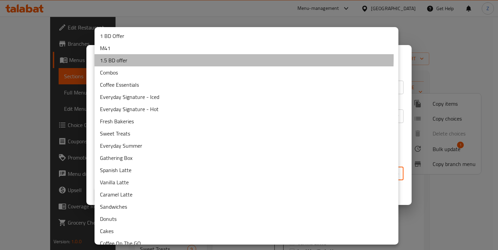
click at [134, 58] on li "1.5 BD offer" at bounding box center [246, 60] width 304 height 12
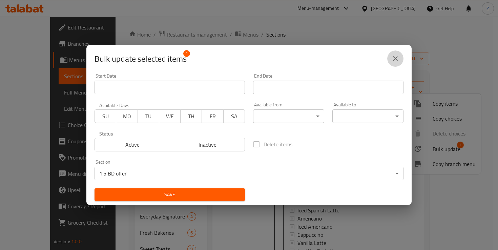
click at [393, 56] on icon "close" at bounding box center [395, 58] width 5 height 5
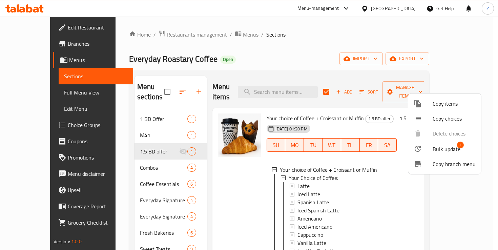
click at [464, 206] on div at bounding box center [249, 125] width 498 height 250
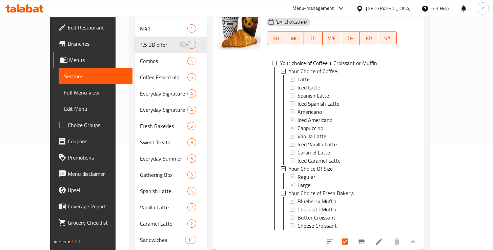
scroll to position [68, 0]
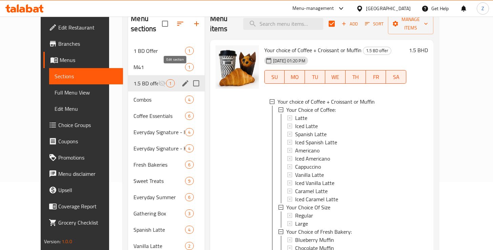
click at [181, 79] on icon "edit" at bounding box center [185, 83] width 8 height 8
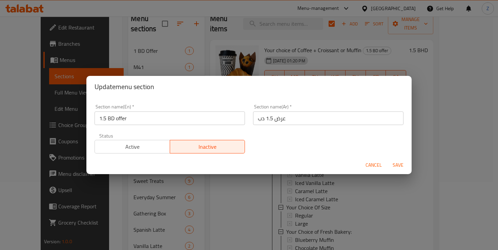
click at [375, 166] on span "Cancel" at bounding box center [373, 165] width 16 height 8
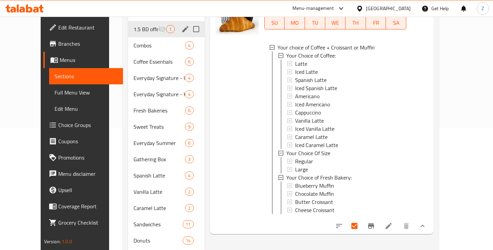
scroll to position [136, 0]
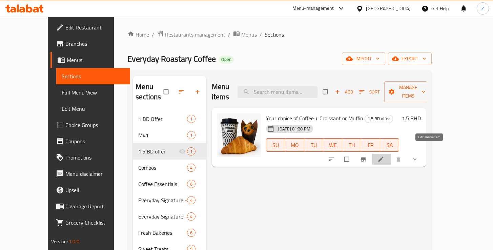
click at [384, 156] on icon at bounding box center [380, 159] width 7 height 7
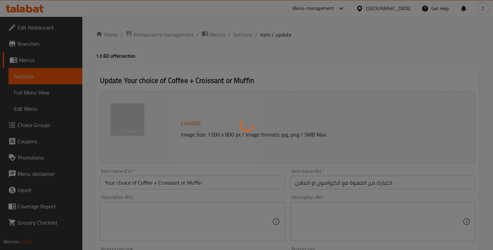
type input "اختيارك من القهوة"
type input "1"
type input "إختيارك من الحجم"
type input "1"
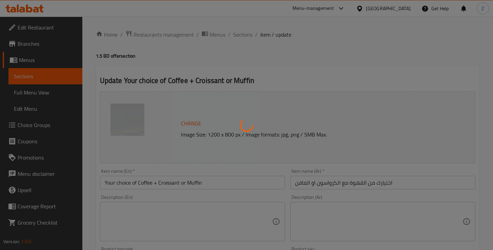
type input "1"
type input "اختيارك للمخبوزات الطازجة:"
type input "1"
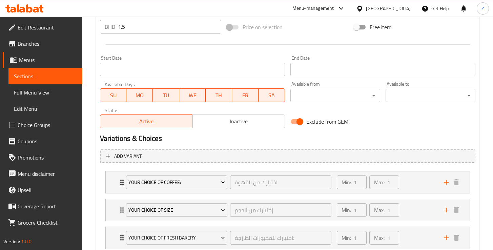
scroll to position [299, 0]
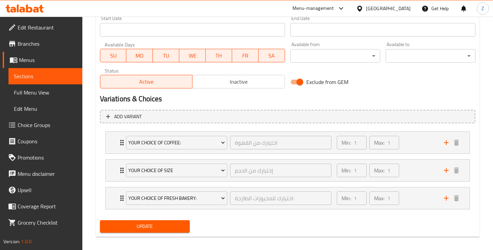
click at [297, 81] on input "Exclude from GEM" at bounding box center [299, 82] width 39 height 13
click at [298, 82] on input "Exclude from GEM" at bounding box center [293, 82] width 39 height 13
checkbox input "true"
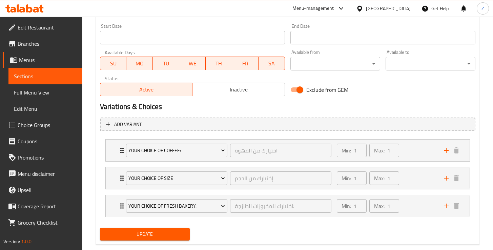
scroll to position [284, 0]
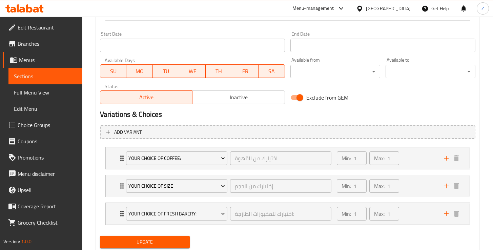
click at [236, 94] on span "Inactive" at bounding box center [238, 97] width 87 height 10
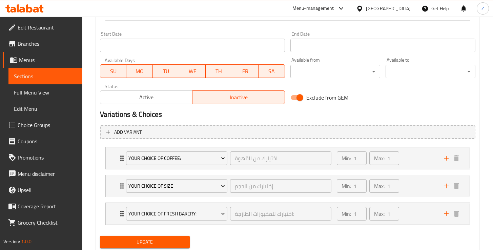
click at [169, 97] on span "Active" at bounding box center [146, 97] width 87 height 10
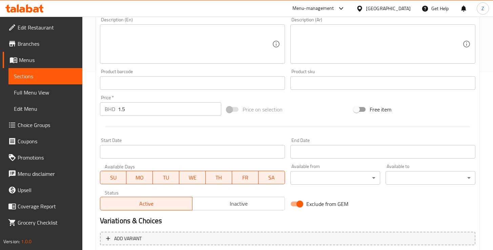
scroll to position [282, 0]
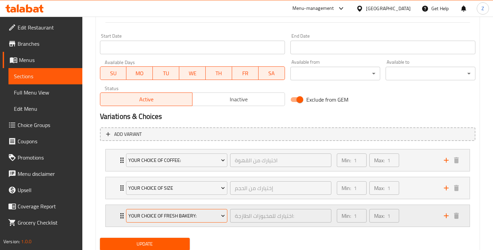
click at [194, 216] on span "Your Choice of Fresh Bakery:" at bounding box center [176, 216] width 97 height 8
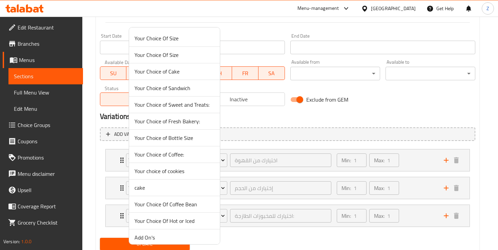
click at [173, 173] on span "Your choice of cookies" at bounding box center [174, 171] width 80 height 8
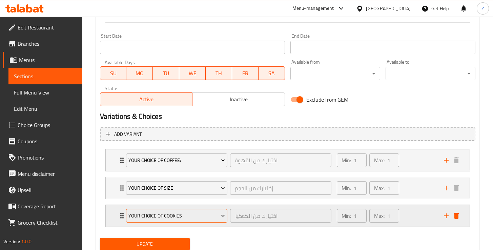
click at [197, 217] on span "Your choice of cookies" at bounding box center [176, 216] width 97 height 8
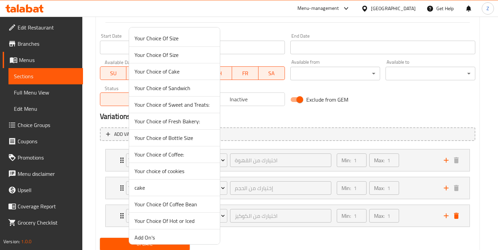
click at [177, 123] on span "Your Choice of Fresh Bakery:" at bounding box center [174, 121] width 80 height 8
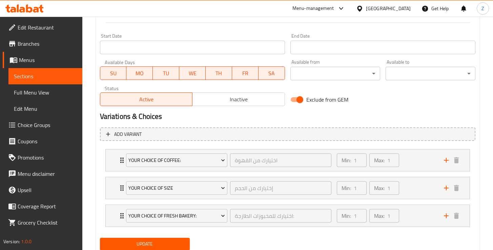
click at [245, 235] on div "Update" at bounding box center [287, 244] width 381 height 18
click at [168, 241] on span "Update" at bounding box center [144, 244] width 79 height 8
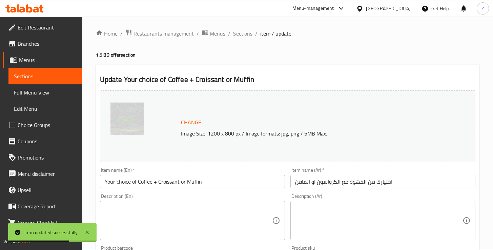
scroll to position [0, 0]
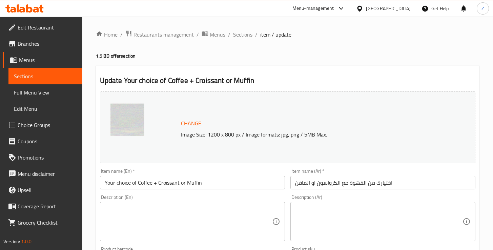
click at [247, 34] on span "Sections" at bounding box center [242, 34] width 19 height 8
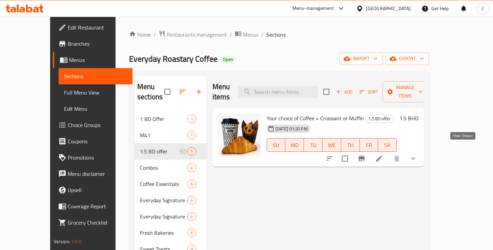
click at [417, 154] on icon "show more" at bounding box center [413, 158] width 8 height 8
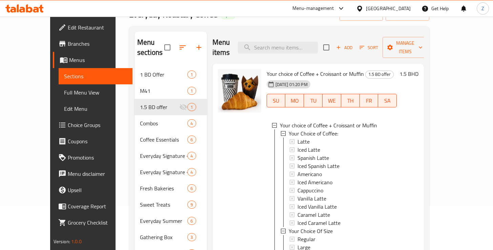
scroll to position [118, 0]
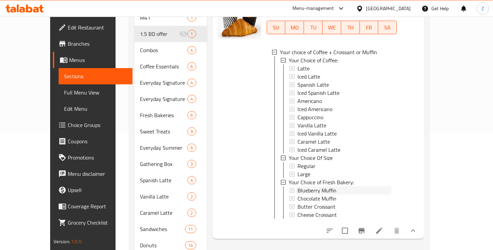
click at [297, 186] on span "Blueberry Muffin" at bounding box center [316, 190] width 39 height 8
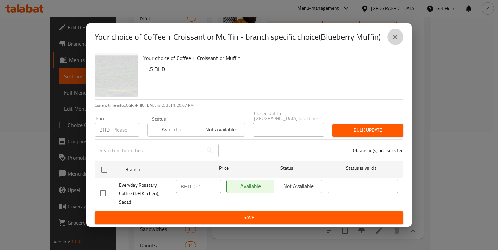
click at [396, 39] on icon "close" at bounding box center [395, 37] width 5 height 5
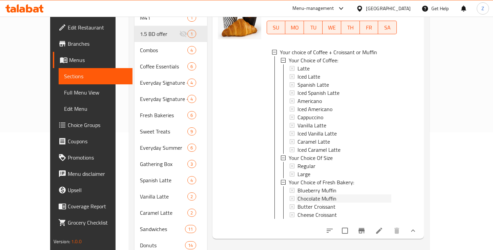
click at [310, 194] on span "Chocolate Muffin" at bounding box center [316, 198] width 39 height 8
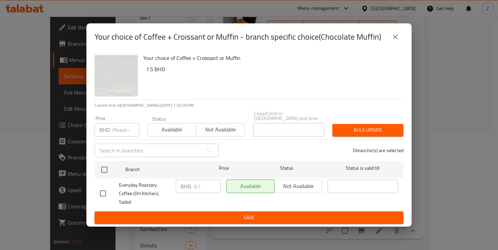
click at [106, 188] on input "checkbox" at bounding box center [103, 193] width 14 height 14
checkbox input "true"
click at [192, 190] on div "BHD 0.1 ​" at bounding box center [198, 186] width 45 height 14
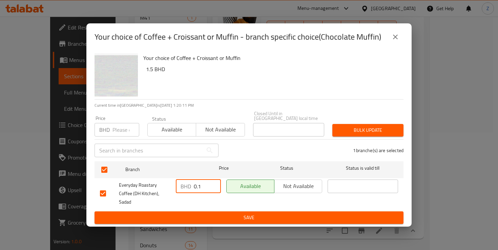
click at [192, 190] on div "BHD 0.1 ​" at bounding box center [198, 186] width 45 height 14
click at [196, 190] on input "0.1" at bounding box center [207, 186] width 27 height 14
type input "0"
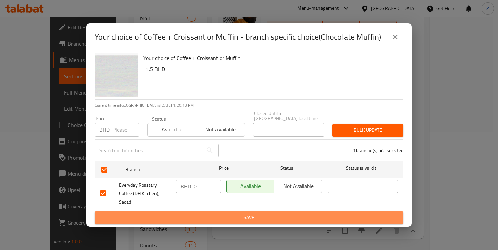
click at [233, 213] on span "Save" at bounding box center [249, 217] width 298 height 8
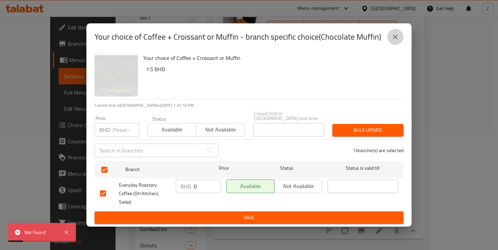
click at [393, 41] on icon "close" at bounding box center [395, 37] width 8 height 8
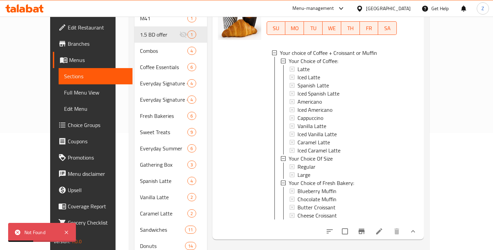
scroll to position [61, 0]
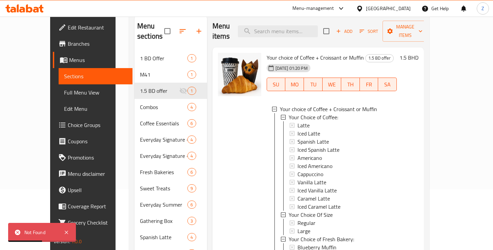
click at [68, 125] on span "Choice Groups" at bounding box center [97, 125] width 59 height 8
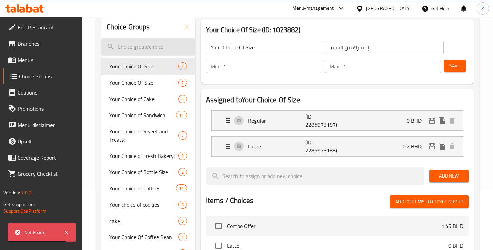
click at [145, 46] on input "search" at bounding box center [148, 46] width 94 height 17
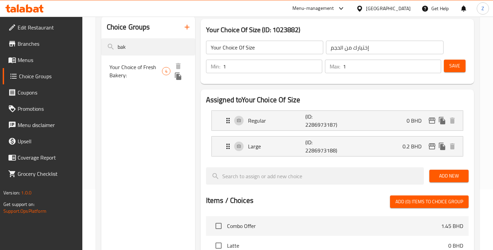
type input "bak"
click at [141, 70] on span "Your Choice of Fresh Bakery:" at bounding box center [135, 71] width 53 height 16
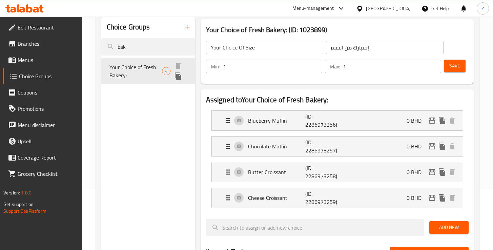
type input "Your Choice of Fresh Bakery:"
type input "اختيارك للمخبوزات الطازجة:"
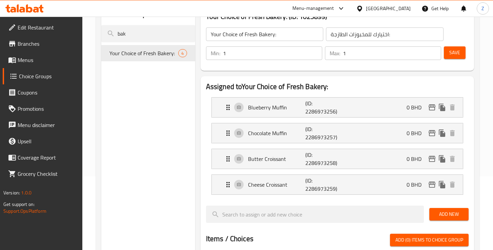
scroll to position [89, 0]
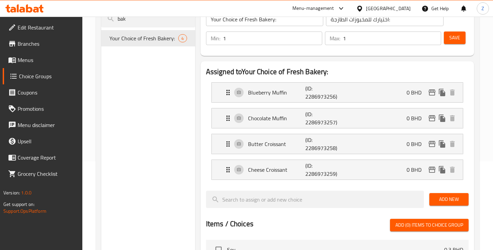
click at [484, 118] on div "Home / Restaurants management / Choice Groups Choice Groups Choice Groups bak Y…" at bounding box center [287, 194] width 410 height 533
click at [208, 61] on div "Assigned to Your Choice of Fresh Bakery: Blueberry Muffin (ID: 2286973256) 0 BH…" at bounding box center [336, 226] width 273 height 331
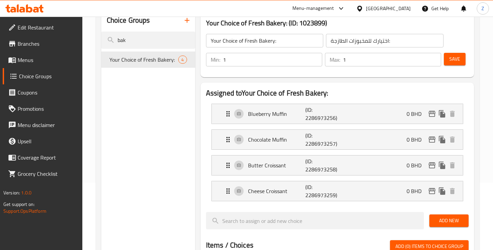
scroll to position [61, 0]
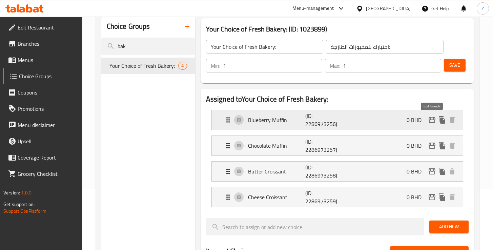
click at [431, 120] on icon "edit" at bounding box center [432, 120] width 8 height 8
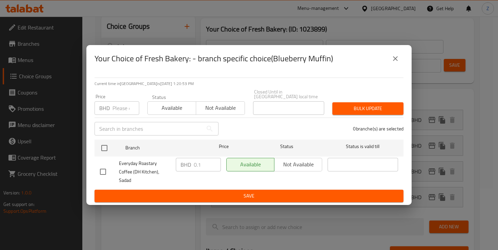
click at [395, 63] on icon "close" at bounding box center [395, 59] width 8 height 8
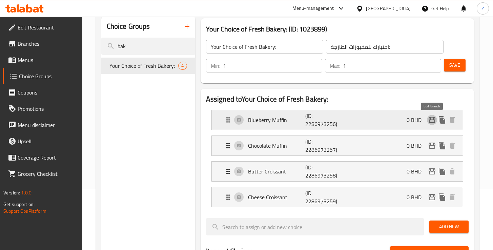
click at [433, 121] on icon "edit" at bounding box center [432, 120] width 8 height 8
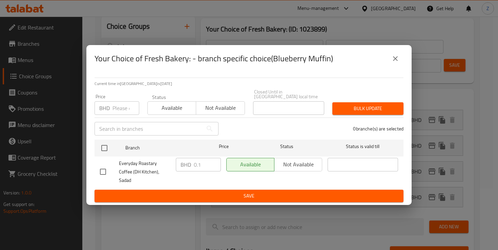
click at [103, 167] on input "checkbox" at bounding box center [103, 172] width 14 height 14
checkbox input "true"
click at [201, 167] on input "0.1" at bounding box center [207, 165] width 27 height 14
click at [201, 168] on input "0.1" at bounding box center [207, 165] width 27 height 14
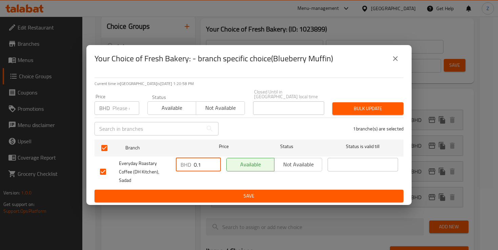
click at [201, 168] on input "0.1" at bounding box center [207, 165] width 27 height 14
click at [214, 170] on input "-0.9" at bounding box center [207, 165] width 27 height 14
click at [214, 165] on input "0.1" at bounding box center [207, 165] width 27 height 14
click at [204, 169] on input "0.1" at bounding box center [207, 165] width 27 height 14
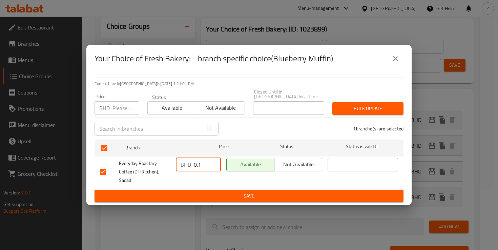
click at [204, 169] on input "0.1" at bounding box center [207, 165] width 27 height 14
type input "0"
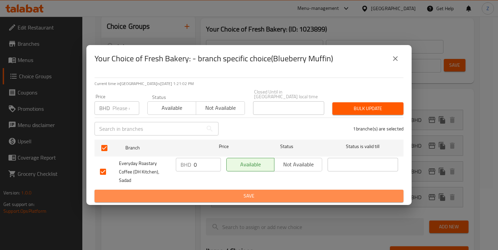
click at [216, 192] on span "Save" at bounding box center [249, 196] width 298 height 8
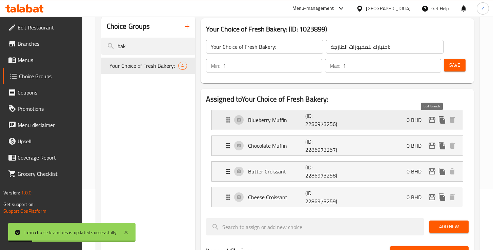
click at [429, 123] on icon "edit" at bounding box center [431, 120] width 7 height 6
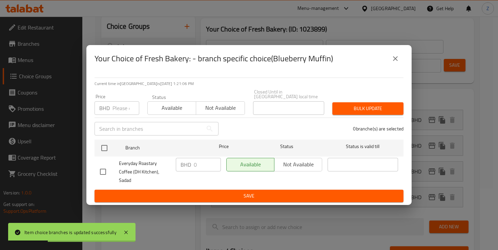
click at [393, 63] on icon "close" at bounding box center [395, 59] width 8 height 8
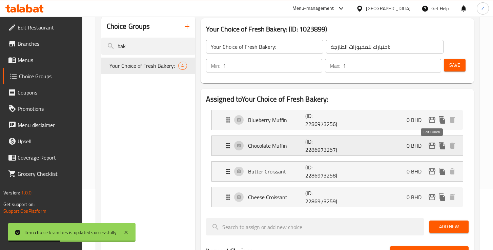
click at [430, 147] on icon "edit" at bounding box center [432, 146] width 8 height 8
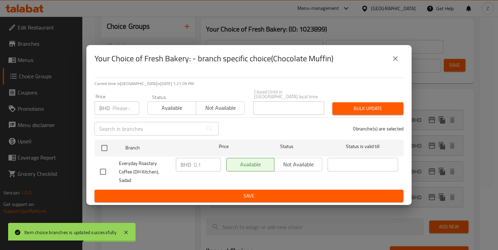
click at [102, 168] on input "checkbox" at bounding box center [103, 172] width 14 height 14
checkbox input "true"
click at [202, 168] on input "0.1" at bounding box center [207, 165] width 27 height 14
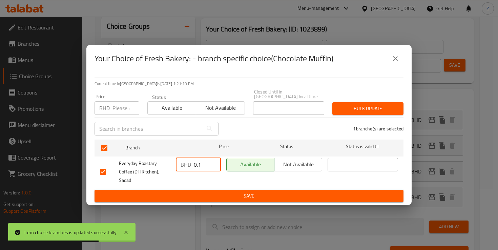
click at [202, 168] on input "0.1" at bounding box center [207, 165] width 27 height 14
type input "0"
click at [235, 192] on span "Save" at bounding box center [249, 196] width 298 height 8
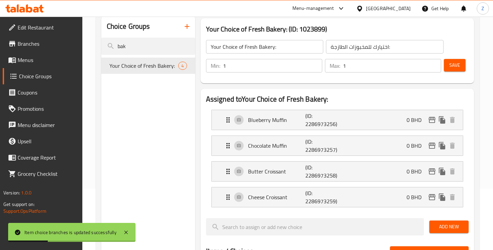
click at [453, 67] on span "Save" at bounding box center [454, 65] width 11 height 8
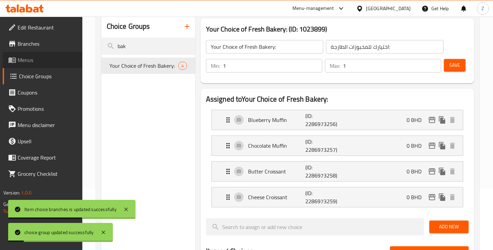
click at [33, 57] on span "Menus" at bounding box center [47, 60] width 59 height 8
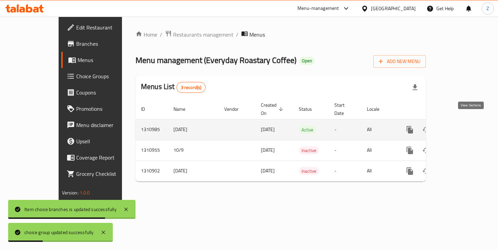
click at [462, 127] on icon "enhanced table" at bounding box center [458, 130] width 6 height 6
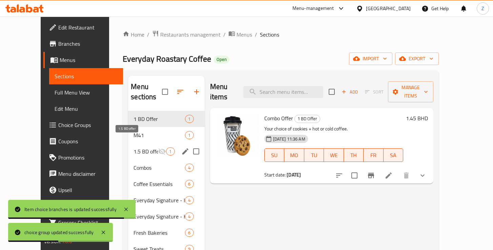
click at [135, 147] on span "1.5 BD offer" at bounding box center [145, 151] width 24 height 8
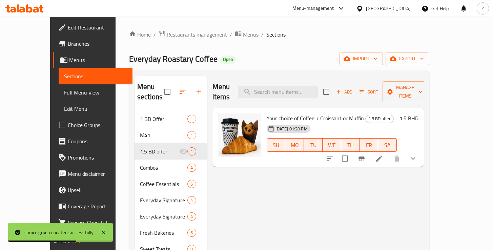
click at [421, 150] on button "show more" at bounding box center [413, 158] width 16 height 16
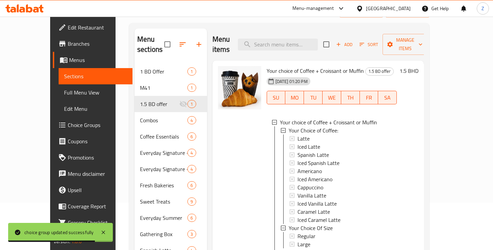
scroll to position [181, 0]
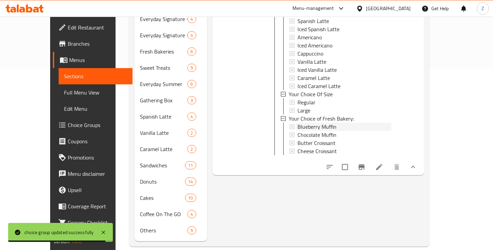
click at [297, 123] on span "Blueberry Muffin" at bounding box center [316, 127] width 39 height 8
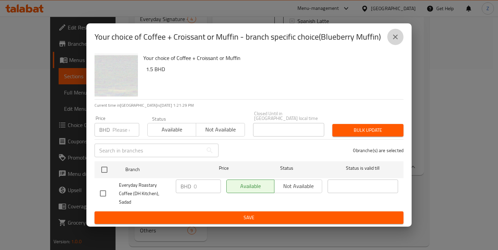
click at [394, 41] on icon "close" at bounding box center [395, 37] width 8 height 8
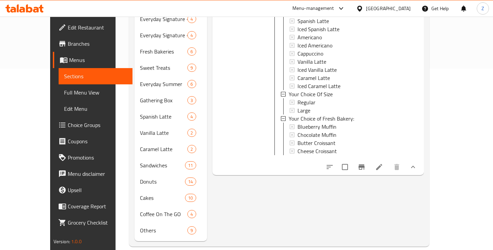
click at [332, 183] on div "Menu items Add Sort Manage items Your choice of Coffee + Croissant or Muffin 1.…" at bounding box center [315, 68] width 217 height 346
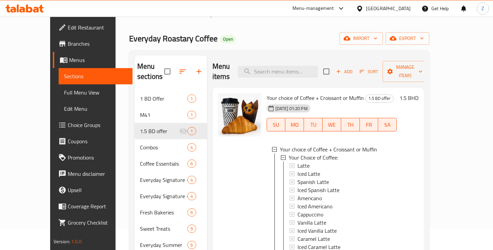
scroll to position [6, 0]
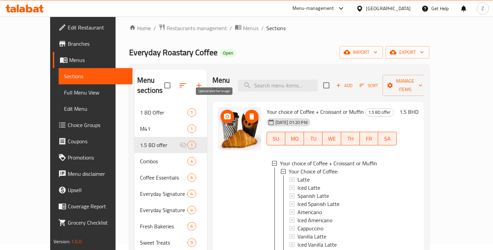
click at [224, 113] on icon "upload picture" at bounding box center [227, 116] width 7 height 6
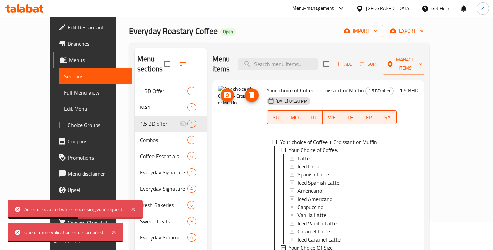
scroll to position [34, 0]
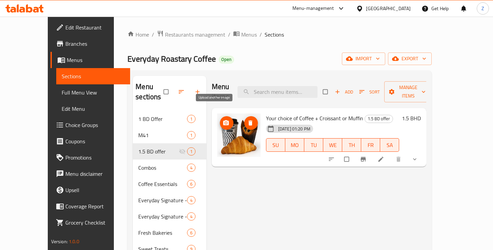
click at [223, 120] on icon "upload picture" at bounding box center [226, 122] width 6 height 5
click at [391, 154] on li at bounding box center [381, 159] width 19 height 11
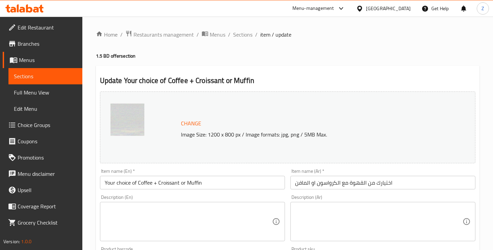
click at [191, 122] on span "Change" at bounding box center [191, 124] width 20 height 10
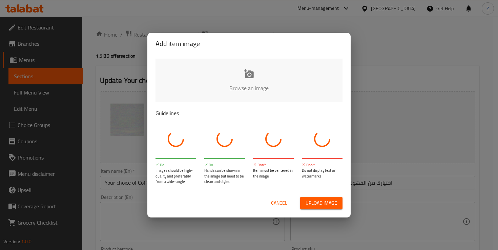
click at [260, 68] on input "file" at bounding box center [477, 90] width 645 height 63
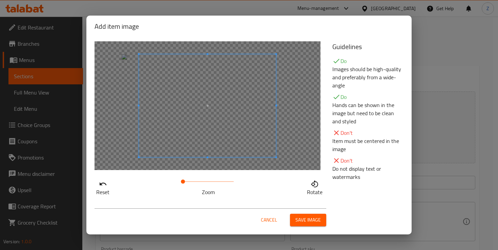
click at [284, 160] on div at bounding box center [207, 105] width 226 height 129
click at [219, 145] on span at bounding box center [198, 105] width 137 height 103
click at [311, 221] on span "Save image" at bounding box center [307, 220] width 25 height 8
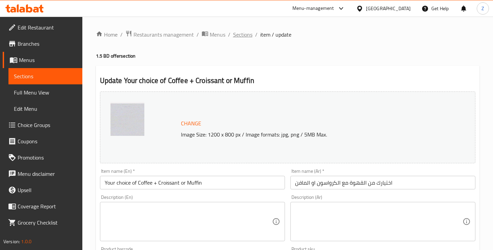
click at [238, 35] on span "Sections" at bounding box center [242, 34] width 19 height 8
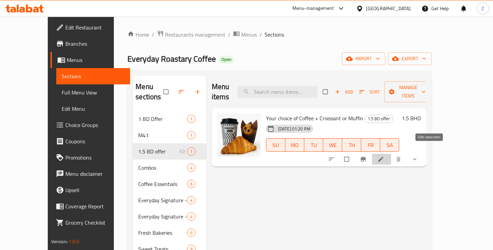
click at [384, 156] on icon at bounding box center [380, 159] width 7 height 7
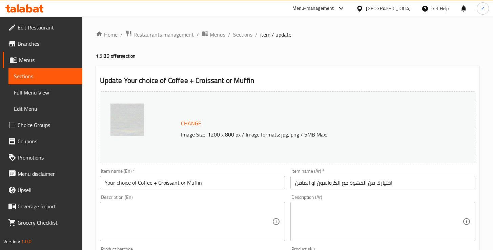
click at [246, 39] on span "Sections" at bounding box center [242, 34] width 19 height 8
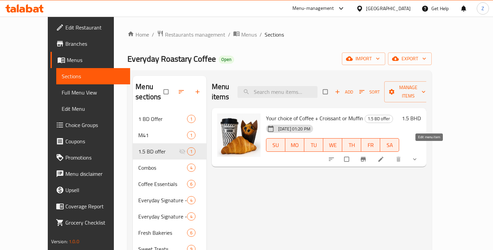
click at [383, 157] on icon at bounding box center [380, 159] width 5 height 5
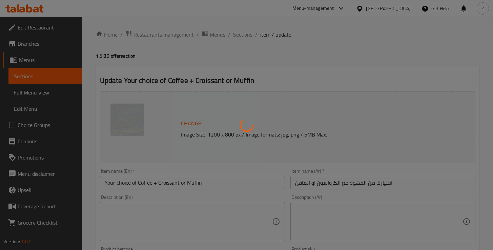
type input "اختيارك من القهوة"
type input "1"
type input "إختيارك من الحجم"
type input "1"
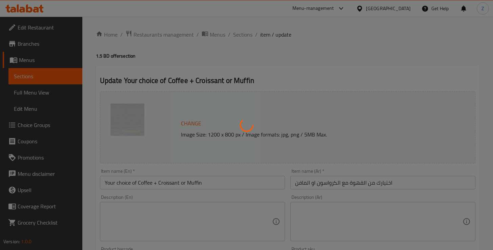
type input "1"
type input "اختيارك للمخبوزات الطازجة:"
type input "1"
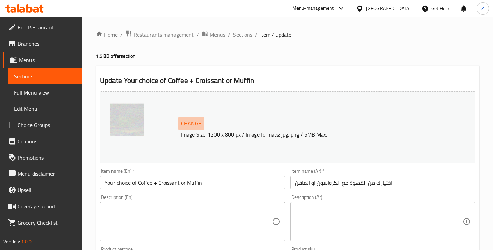
click at [191, 124] on span "Change" at bounding box center [191, 124] width 20 height 10
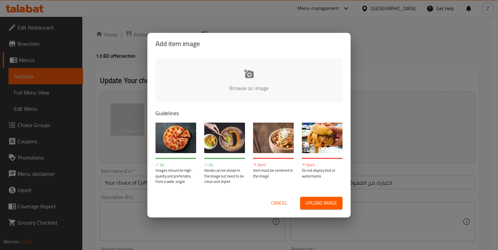
click at [255, 79] on input "file" at bounding box center [477, 90] width 645 height 63
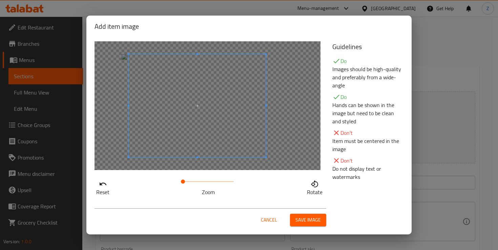
click at [243, 142] on span at bounding box center [197, 105] width 137 height 103
click at [275, 52] on div at bounding box center [207, 105] width 226 height 129
click at [276, 83] on div at bounding box center [207, 105] width 226 height 129
click at [246, 134] on span at bounding box center [199, 105] width 137 height 103
click at [319, 223] on span "Save image" at bounding box center [307, 220] width 25 height 8
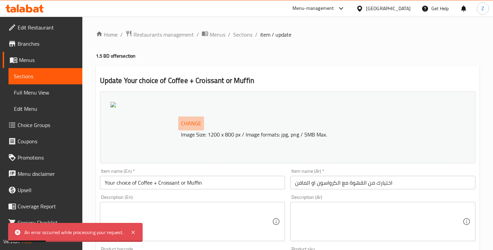
click at [193, 120] on span "Change" at bounding box center [191, 124] width 20 height 10
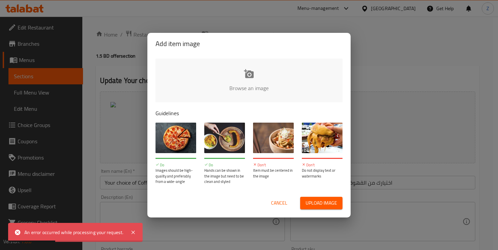
click at [239, 75] on input "file" at bounding box center [477, 90] width 645 height 63
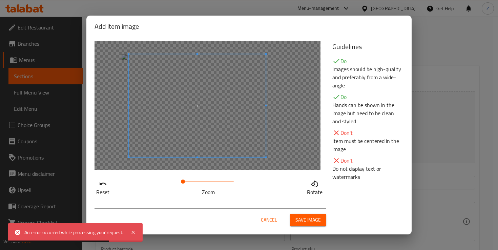
click at [220, 130] on span at bounding box center [197, 105] width 137 height 103
click at [222, 131] on span at bounding box center [198, 105] width 137 height 103
click at [311, 227] on div "Cancel Save image" at bounding box center [249, 217] width 320 height 29
click at [309, 220] on span "Save image" at bounding box center [307, 220] width 25 height 8
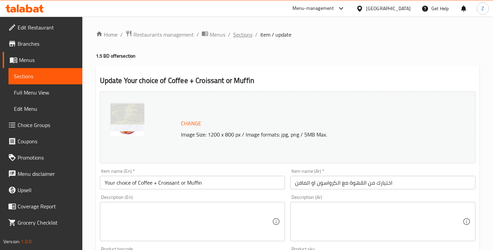
click at [241, 36] on span "Sections" at bounding box center [242, 34] width 19 height 8
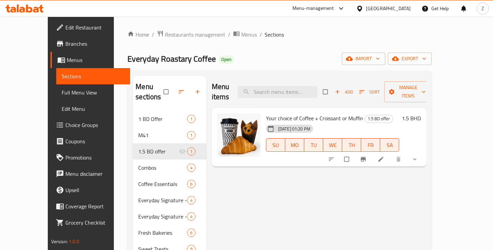
click at [282, 172] on div "Menu items Add Sort Manage items Your choice of Coffee + Croissant or Muffin 1.…" at bounding box center [316, 249] width 220 height 346
click at [222, 120] on icon "upload picture" at bounding box center [225, 123] width 7 height 7
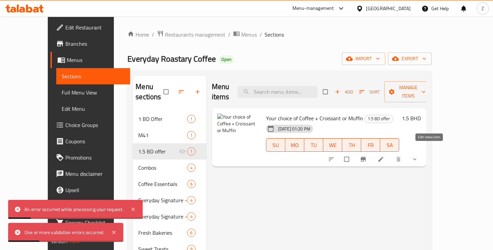
click at [383, 157] on icon at bounding box center [380, 159] width 5 height 5
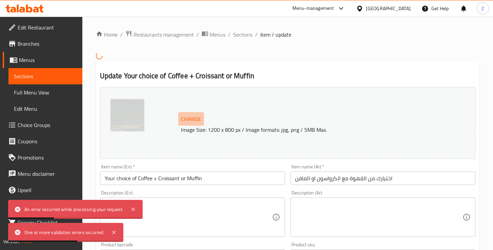
click at [199, 118] on span "Change" at bounding box center [191, 119] width 20 height 10
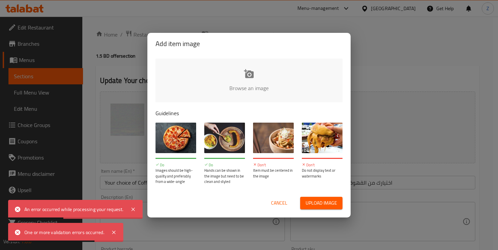
click at [243, 81] on input "file" at bounding box center [477, 90] width 645 height 63
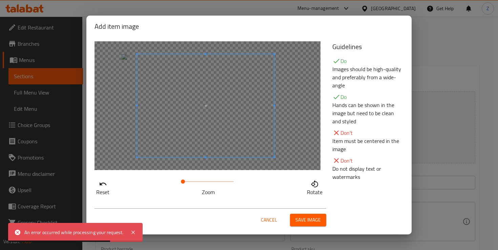
click at [233, 141] on span at bounding box center [205, 105] width 137 height 103
click at [307, 224] on span "Save image" at bounding box center [307, 220] width 25 height 8
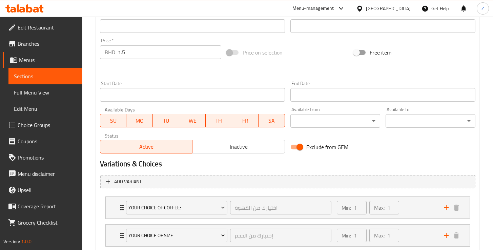
scroll to position [305, 0]
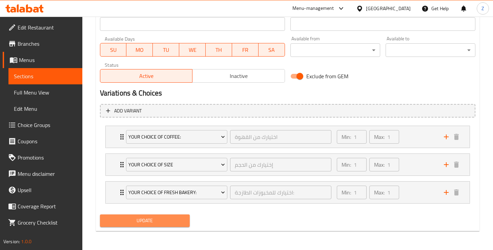
click at [158, 225] on button "Update" at bounding box center [145, 220] width 90 height 13
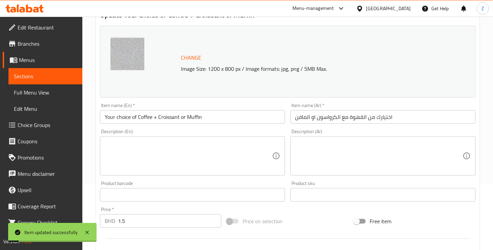
scroll to position [0, 0]
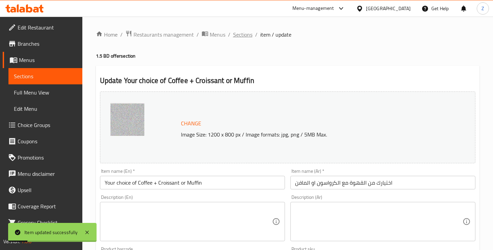
click at [241, 37] on span "Sections" at bounding box center [242, 34] width 19 height 8
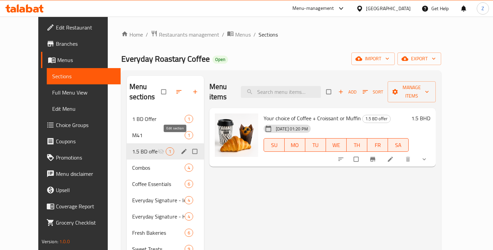
click at [180, 148] on icon "edit" at bounding box center [183, 151] width 7 height 7
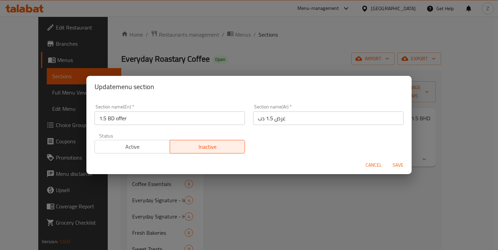
click at [136, 147] on span "Active" at bounding box center [133, 147] width 70 height 10
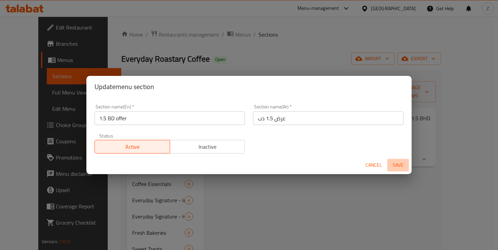
click at [399, 164] on span "Save" at bounding box center [398, 165] width 16 height 8
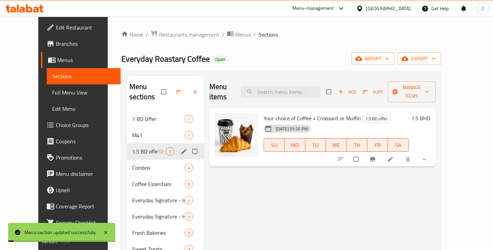
click at [342, 192] on div "Menu items Add Sort Manage items Your choice of Coffee + Croissant or Muffin 1.…" at bounding box center [320, 249] width 232 height 346
